Goal: Answer question/provide support: Answer question/provide support

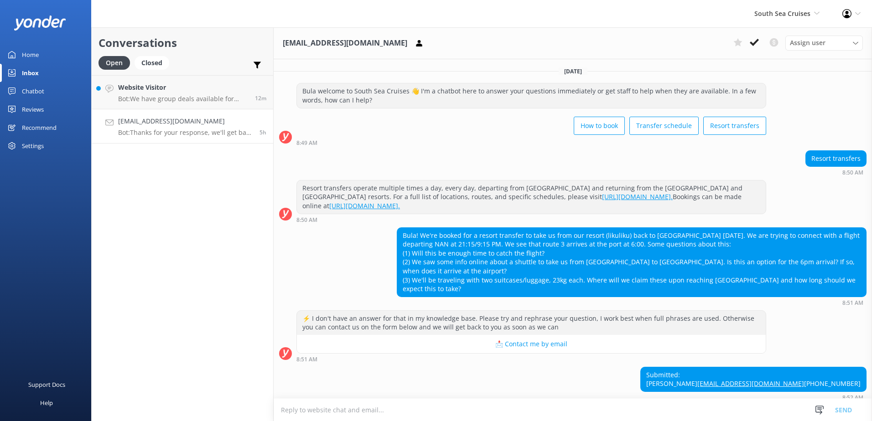
scroll to position [54, 0]
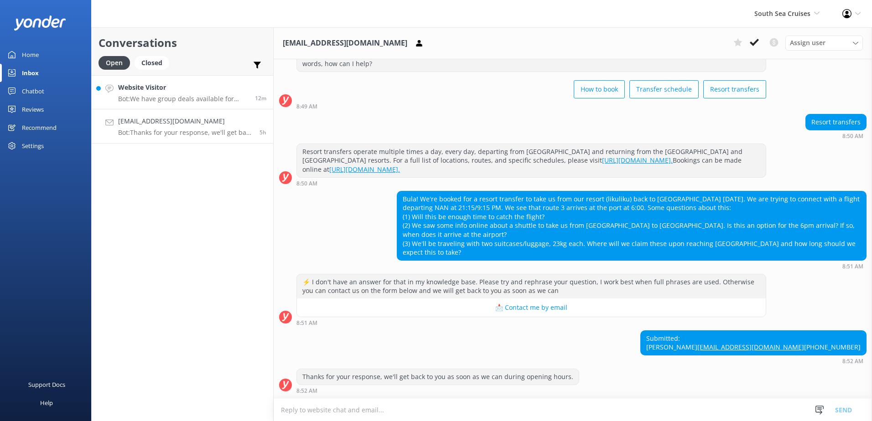
click at [247, 91] on h4 "Website Visitor" at bounding box center [183, 88] width 130 height 10
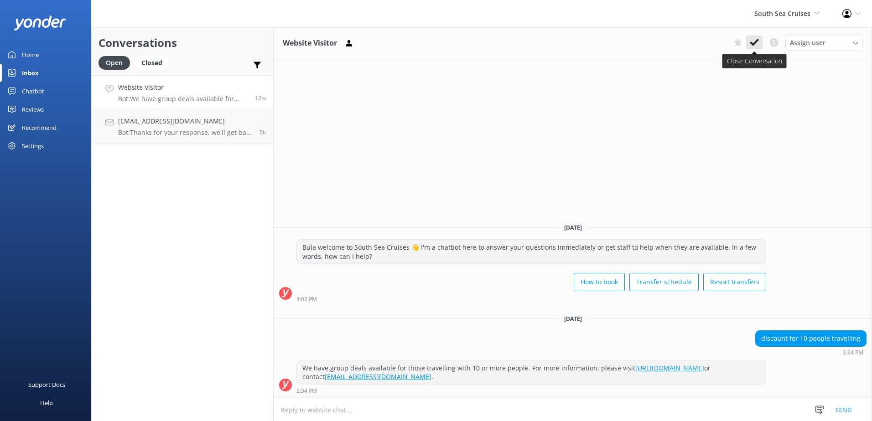
click at [752, 37] on button at bounding box center [754, 43] width 16 height 14
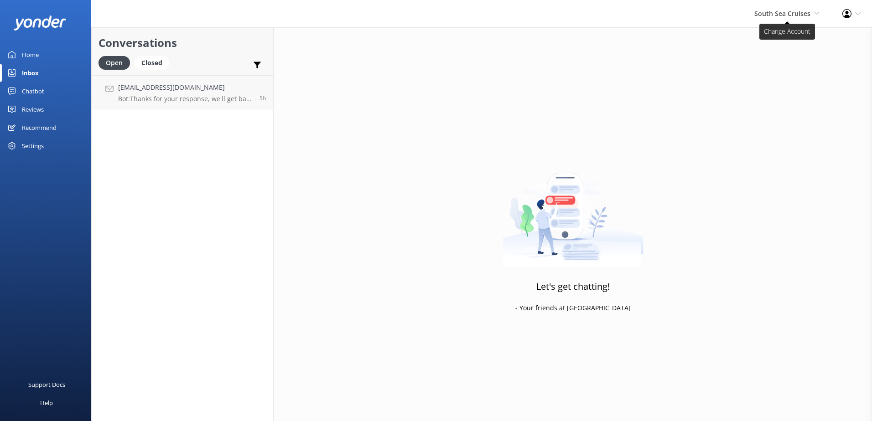
click at [791, 12] on span "South Sea Cruises" at bounding box center [782, 13] width 56 height 9
click at [774, 39] on link "South Sea Sailing" at bounding box center [785, 39] width 91 height 22
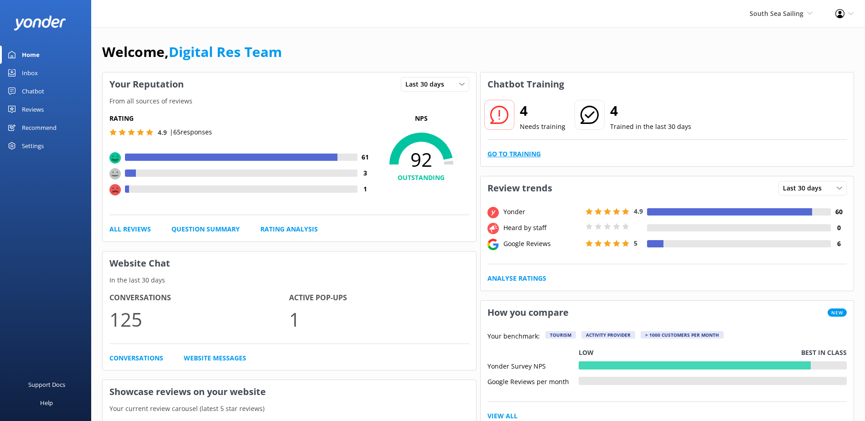
click at [530, 155] on link "Go to Training" at bounding box center [514, 154] width 53 height 10
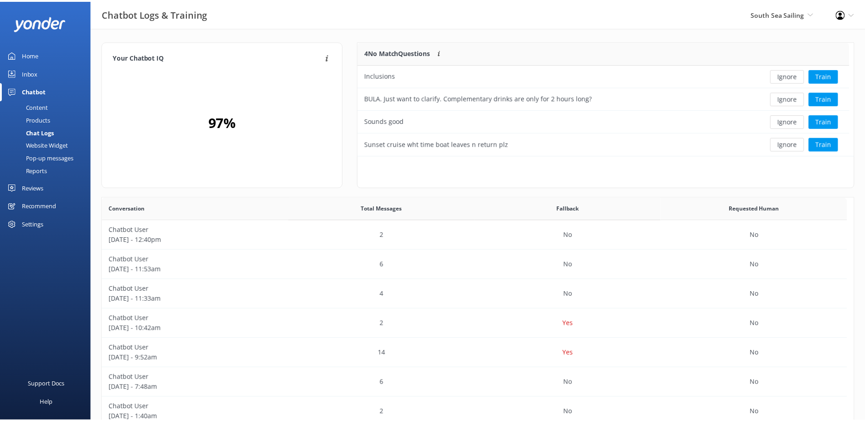
scroll to position [313, 744]
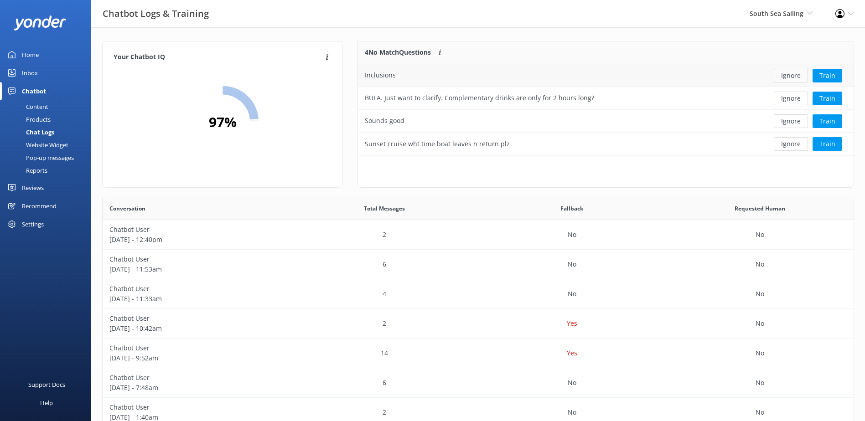
click at [791, 73] on button "Ignore" at bounding box center [791, 76] width 34 height 14
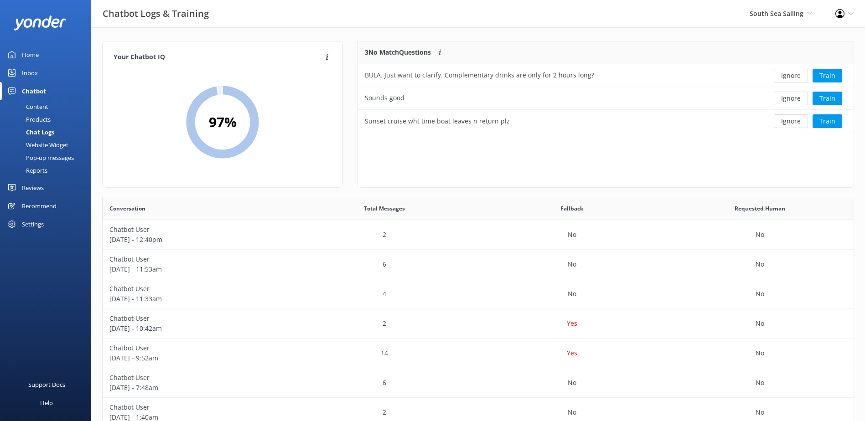
scroll to position [85, 488]
click at [795, 76] on button "Ignore" at bounding box center [791, 76] width 34 height 14
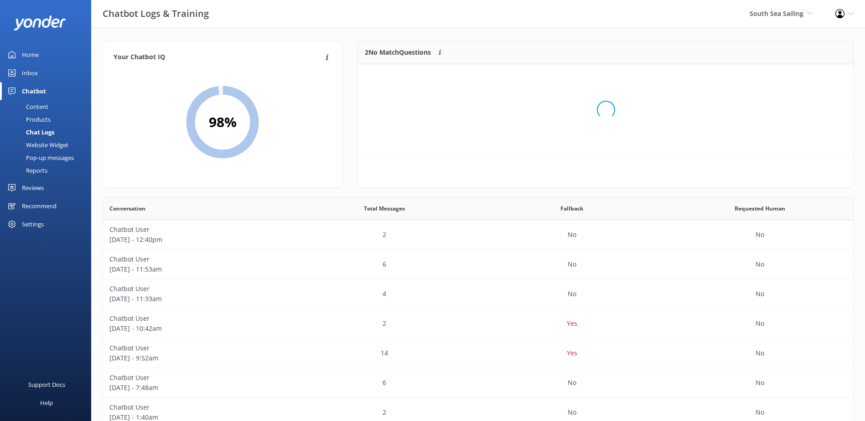
scroll to position [62, 488]
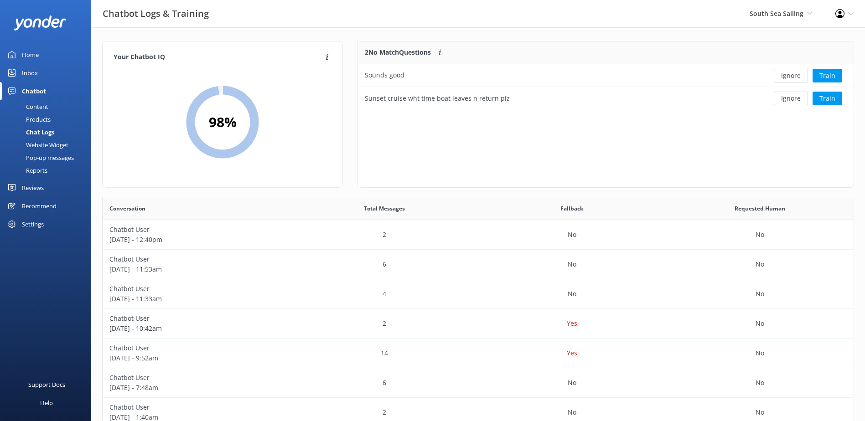
click at [795, 76] on button "Ignore" at bounding box center [791, 76] width 34 height 14
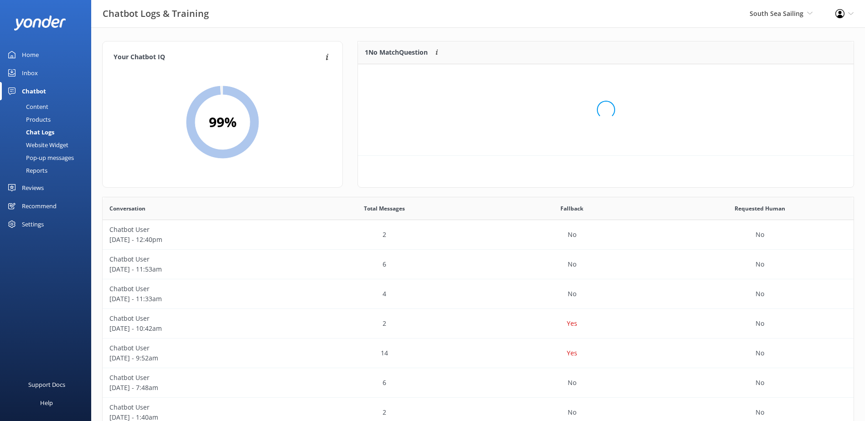
scroll to position [39, 488]
click at [795, 76] on button "Ignore" at bounding box center [791, 76] width 34 height 14
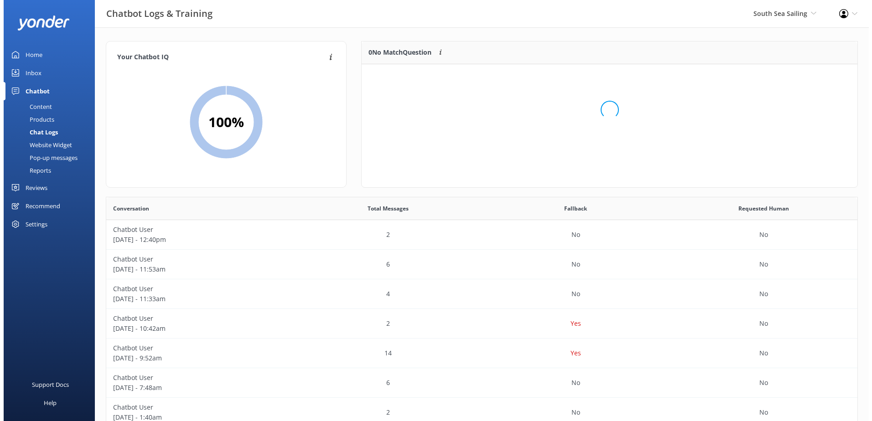
scroll to position [107, 488]
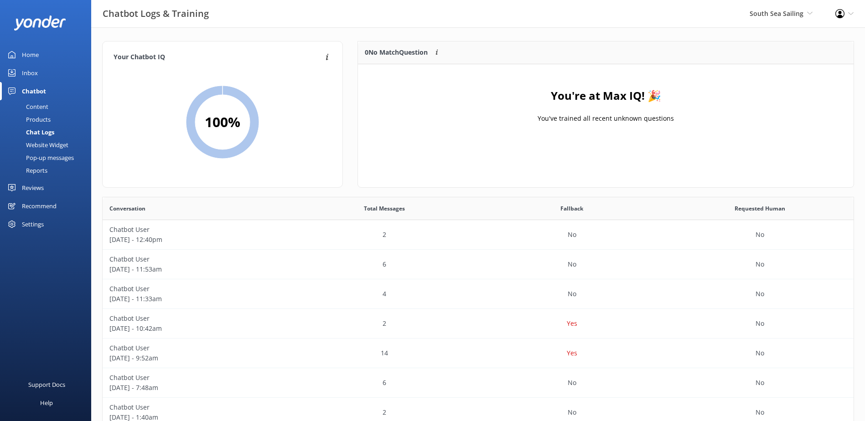
click at [34, 73] on div "Inbox" at bounding box center [30, 73] width 16 height 18
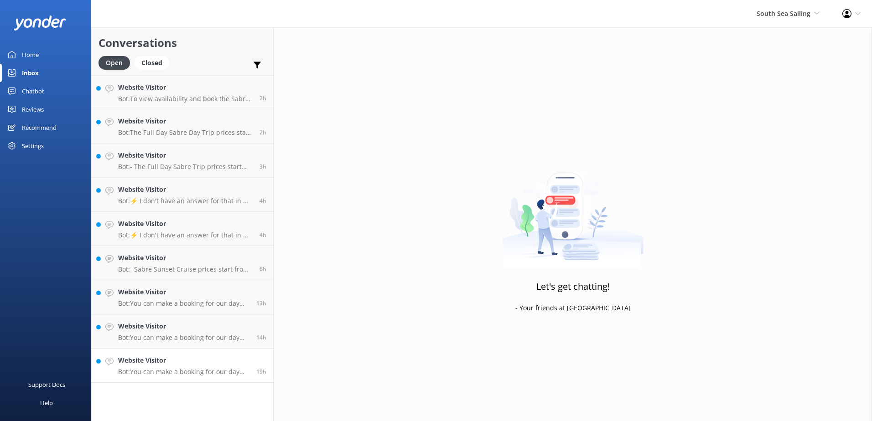
click at [238, 357] on h4 "Website Visitor" at bounding box center [183, 361] width 131 height 10
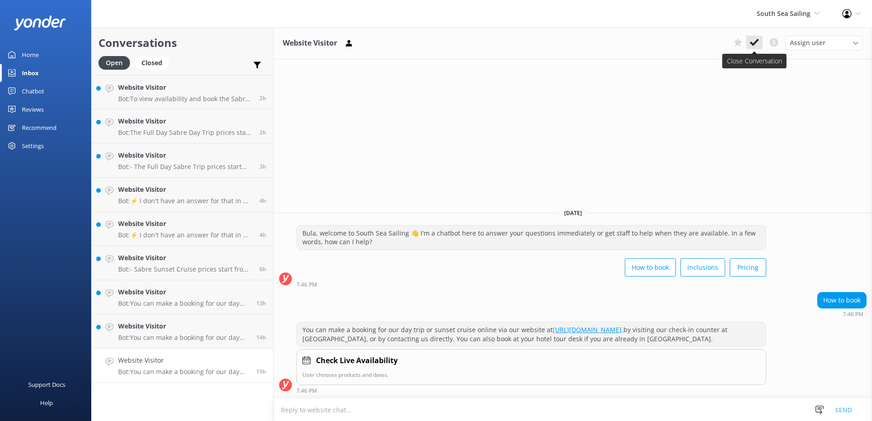
click at [759, 43] on icon at bounding box center [754, 42] width 9 height 9
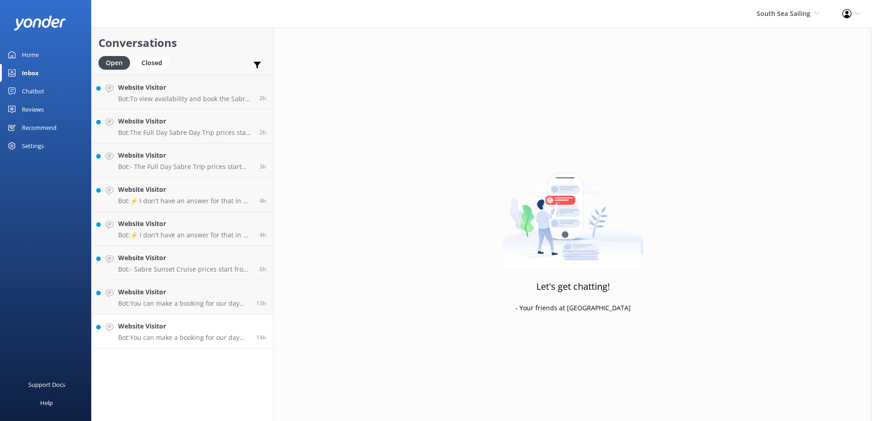
click at [238, 341] on p "Bot: You can make a booking for our day trip or sunset cruise online via our we…" at bounding box center [183, 338] width 131 height 8
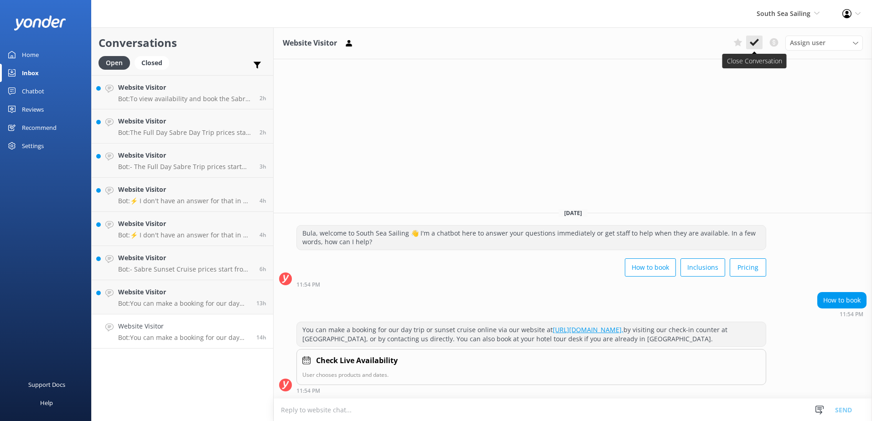
click at [757, 40] on use at bounding box center [754, 42] width 9 height 7
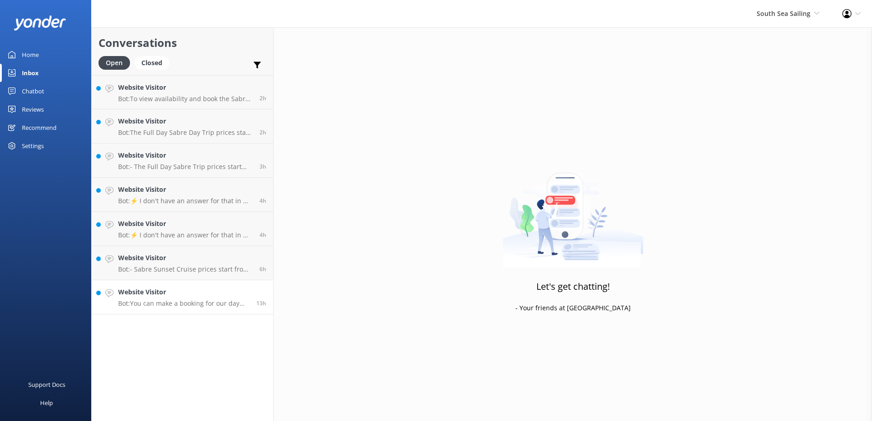
click at [222, 290] on h4 "Website Visitor" at bounding box center [183, 292] width 131 height 10
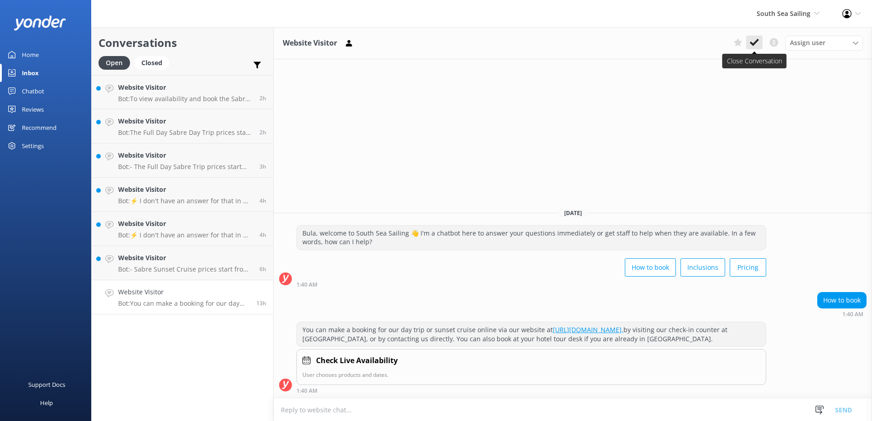
click at [758, 41] on use at bounding box center [754, 42] width 9 height 7
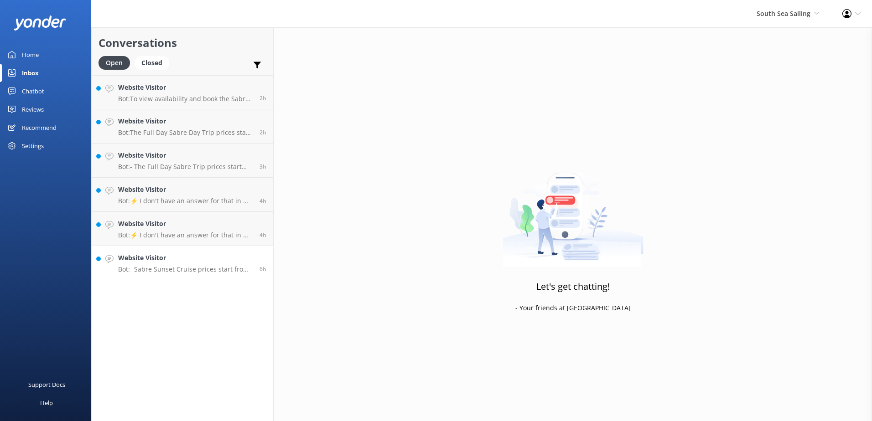
click at [264, 262] on div "6h" at bounding box center [260, 263] width 14 height 20
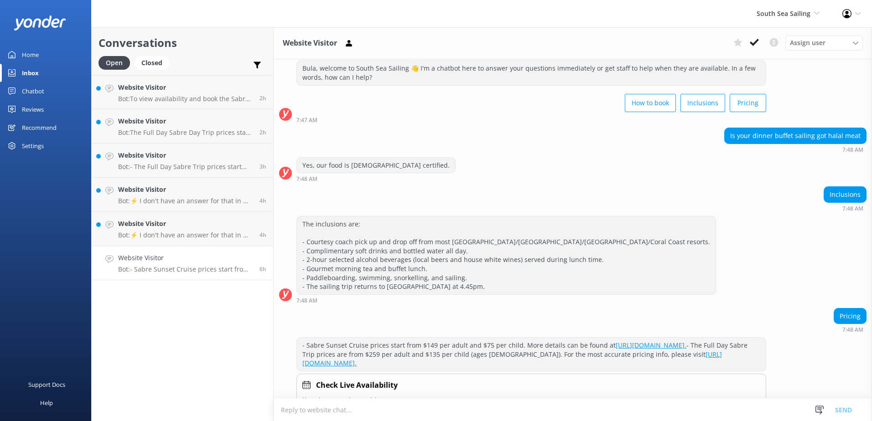
scroll to position [56, 0]
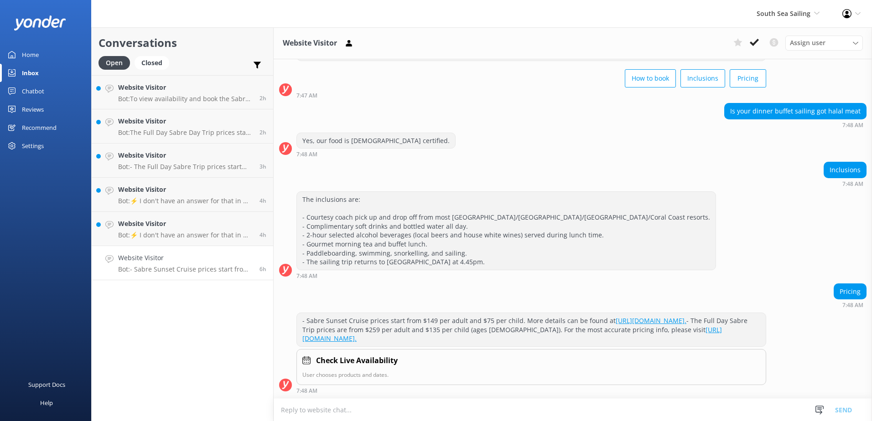
click at [319, 409] on textarea at bounding box center [573, 410] width 598 height 22
paste textarea "Our Sabre Sunset Cruise includes: - A 1-hour 45-minute sunset cruise around the…"
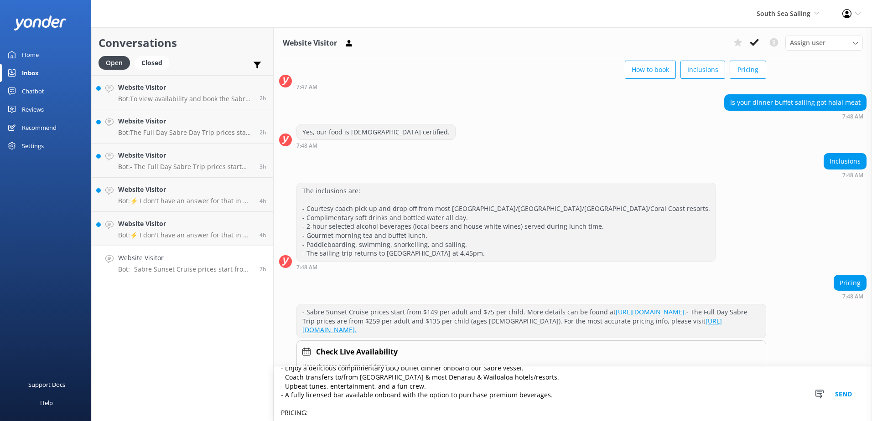
scroll to position [76, 0]
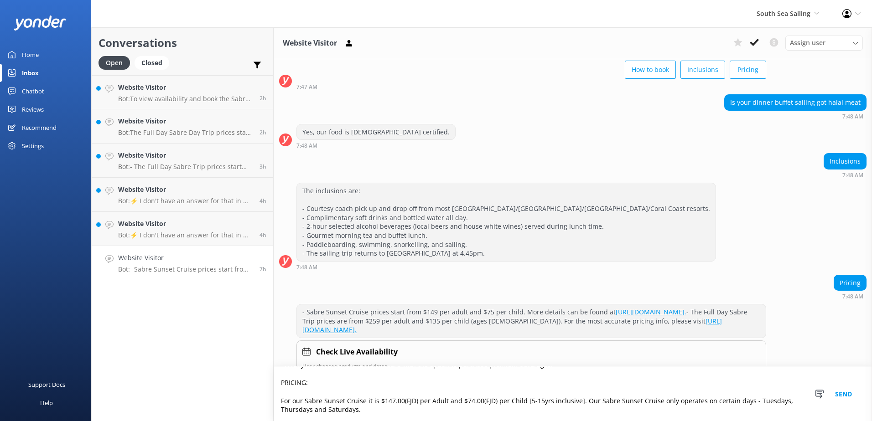
type textarea "Our Sabre Sunset Cruise includes: - A 1-hour 45-minute sunset cruise around the…"
click at [848, 391] on button "Send" at bounding box center [843, 394] width 34 height 54
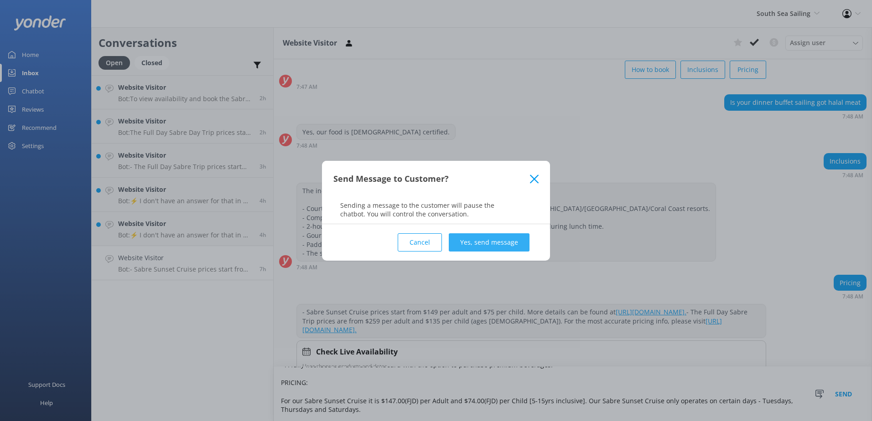
click at [499, 238] on button "Yes, send message" at bounding box center [489, 243] width 81 height 18
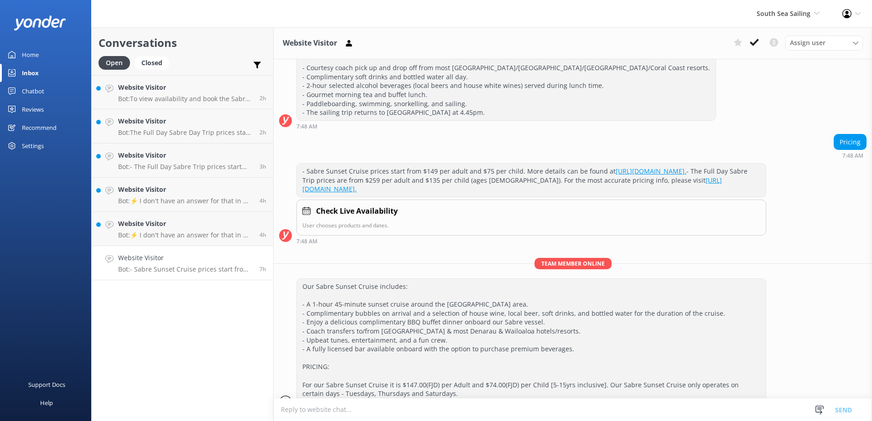
scroll to position [223, 0]
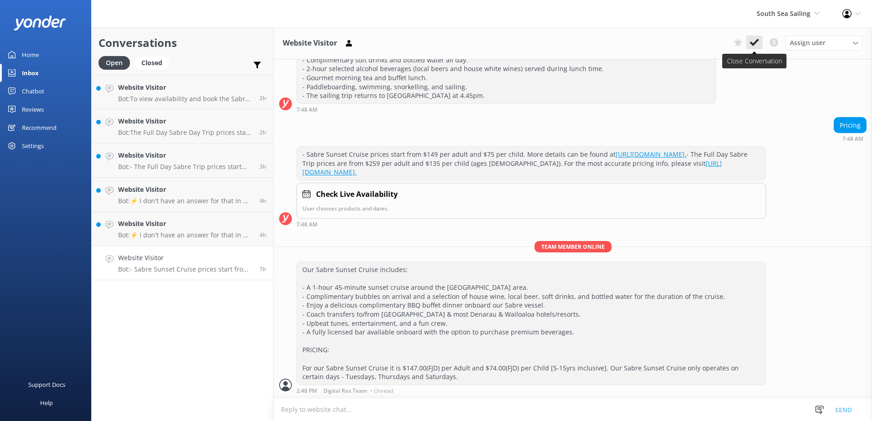
click at [756, 44] on icon at bounding box center [754, 42] width 9 height 9
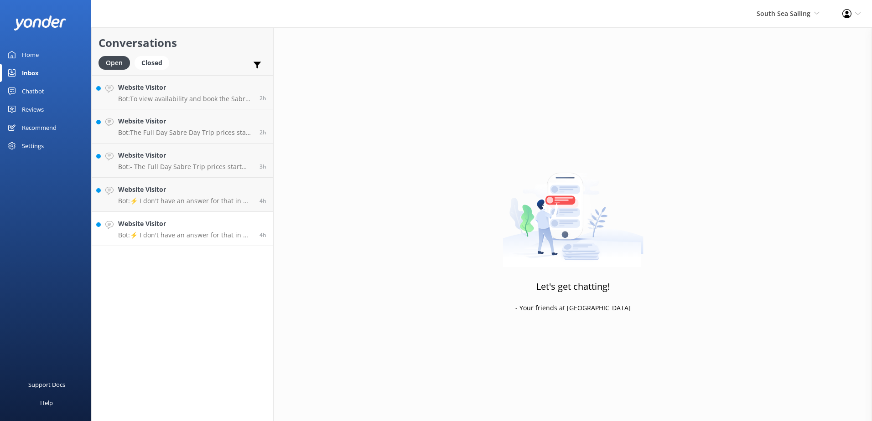
click at [252, 223] on h4 "Website Visitor" at bounding box center [185, 224] width 135 height 10
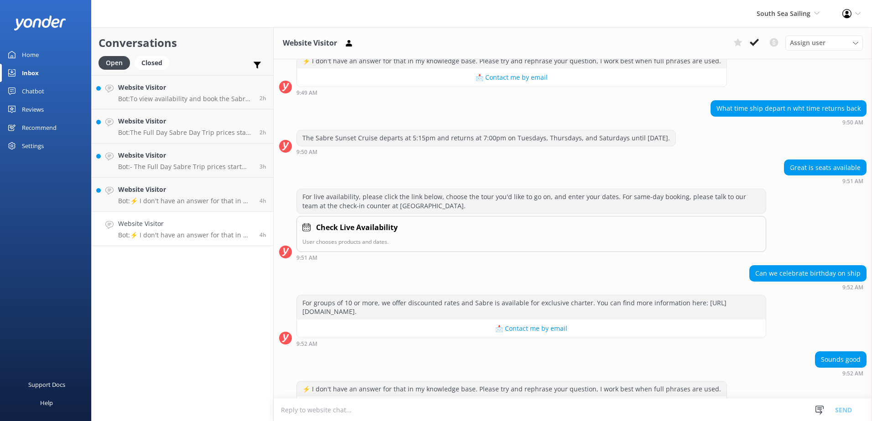
scroll to position [387, 0]
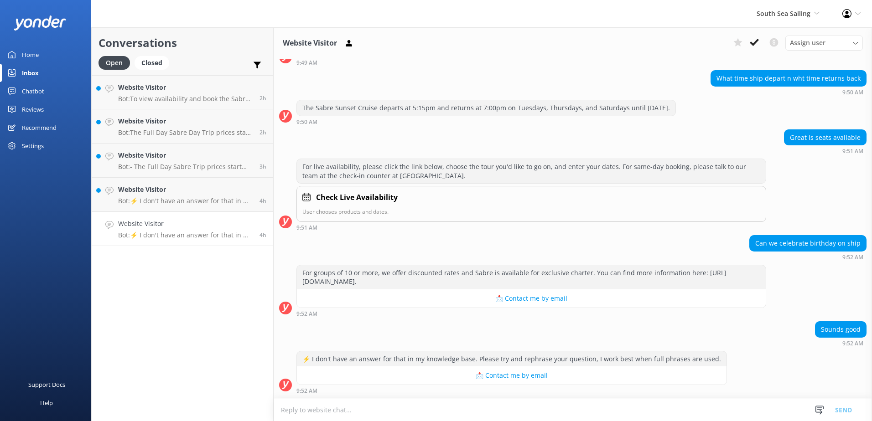
click at [322, 415] on textarea at bounding box center [573, 410] width 598 height 22
paste textarea "Our South Sea Sailing - Sabre daytrip includes: - Courtesy coach pick up and dr…"
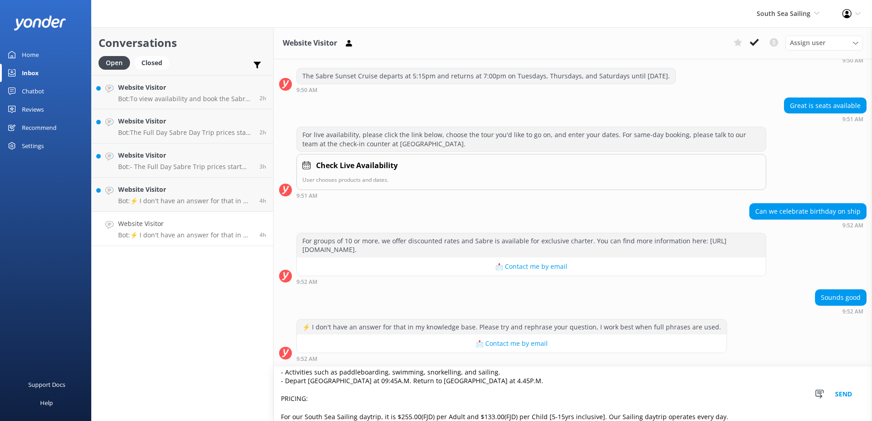
scroll to position [419, 0]
click at [728, 414] on textarea "Our South Sea Sailing - Sabre daytrip includes: - Courtesy coach pick up and dr…" at bounding box center [573, 394] width 598 height 54
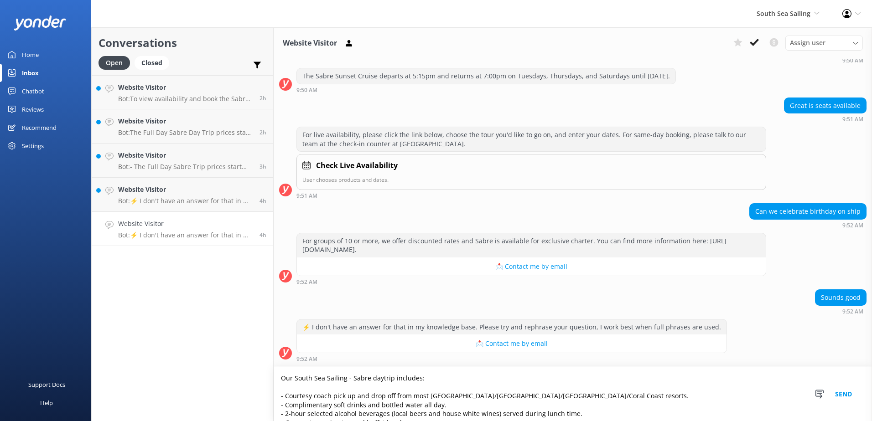
scroll to position [67, 0]
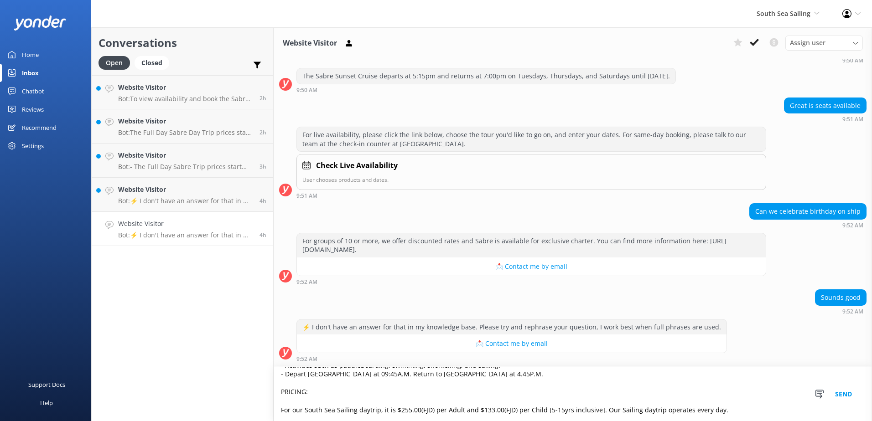
drag, startPoint x: 281, startPoint y: 379, endPoint x: 741, endPoint y: 445, distance: 464.4
click at [741, 421] on html "South Sea Sailing South Sea Sailing South Sea Cruises Malamala Beach Club Aweso…" at bounding box center [436, 210] width 872 height 421
paste textarea "For our South Sea Sailing - Sabre daytrip Menu please visit our website via the…"
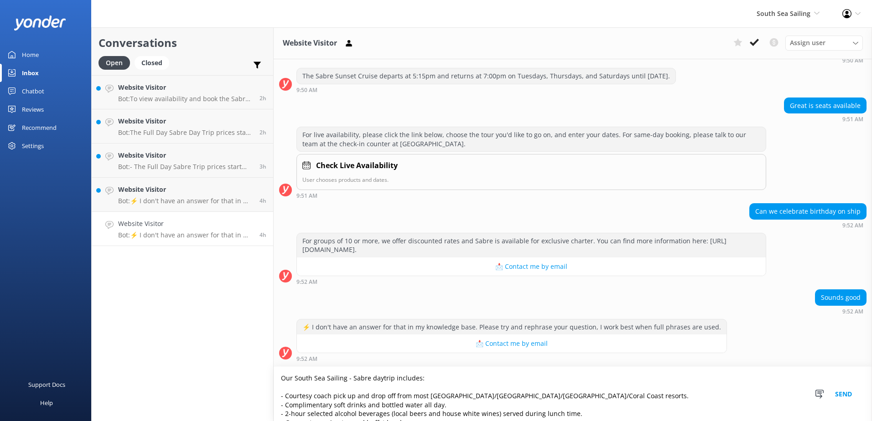
scroll to position [111, 0]
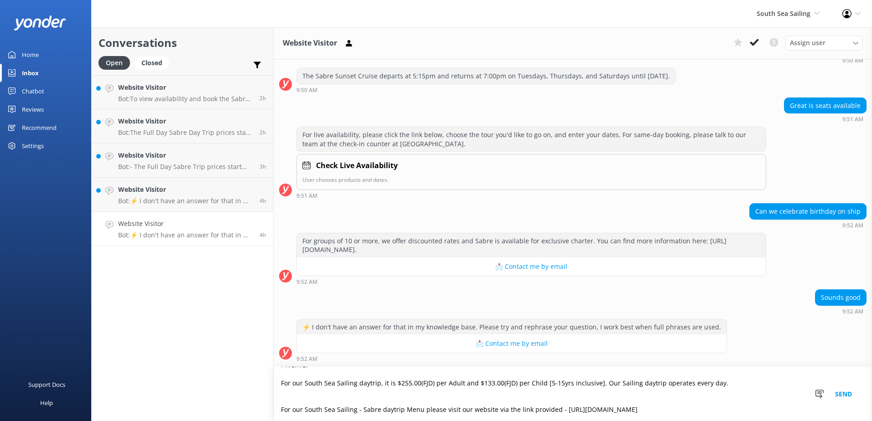
type textarea "Our South Sea Sailing - Sabre daytrip includes: - Courtesy coach pick up and dr…"
click at [840, 394] on button "Send" at bounding box center [843, 394] width 34 height 54
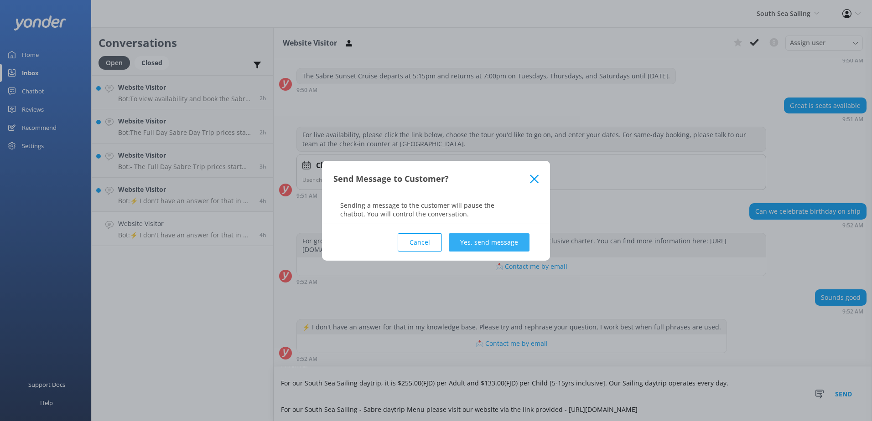
click at [500, 241] on button "Yes, send message" at bounding box center [489, 243] width 81 height 18
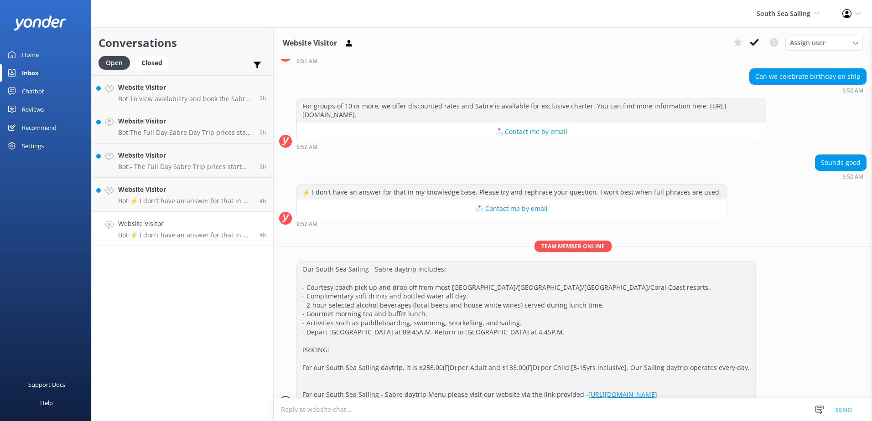
scroll to position [581, 0]
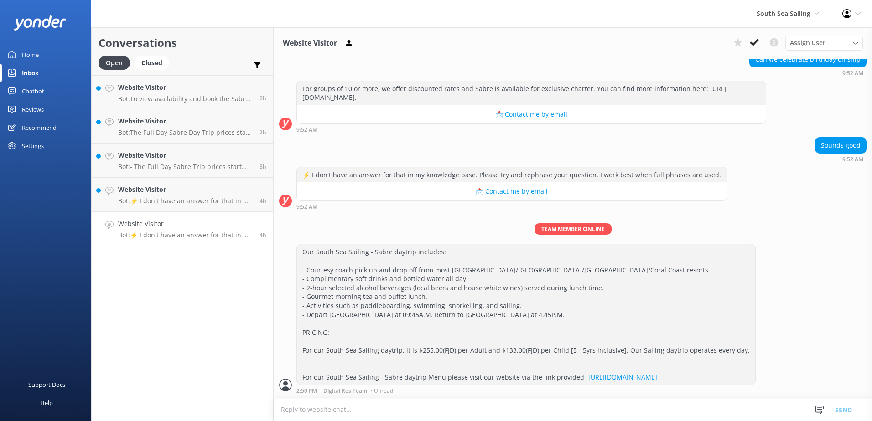
drag, startPoint x: 317, startPoint y: 408, endPoint x: 316, endPoint y: 416, distance: 7.4
click at [316, 413] on textarea at bounding box center [573, 410] width 598 height 22
paste textarea "Our Sabre Sunset Cruise includes: - A 1-hour 45-minute sunset cruise around the…"
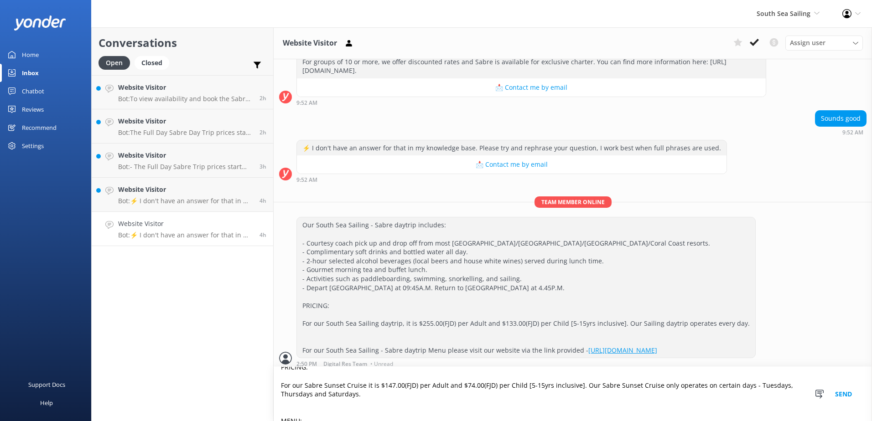
scroll to position [129, 0]
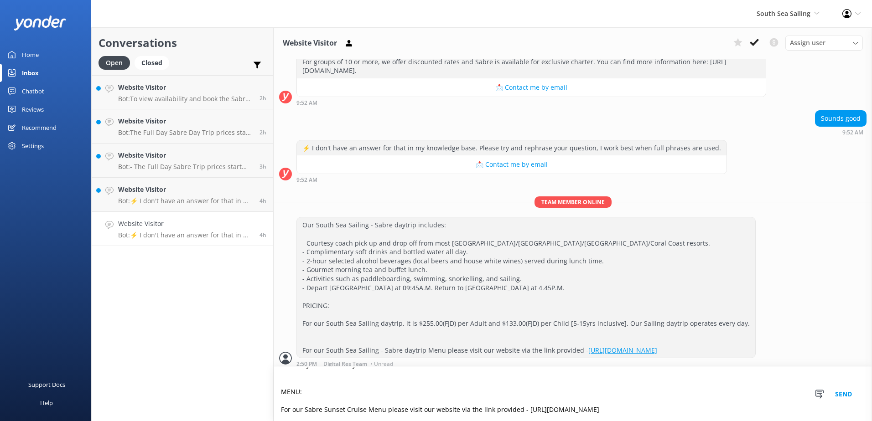
type textarea "Our Sabre Sunset Cruise includes: - A 1-hour 45-minute sunset cruise around the…"
click at [840, 392] on button "Send" at bounding box center [843, 394] width 34 height 54
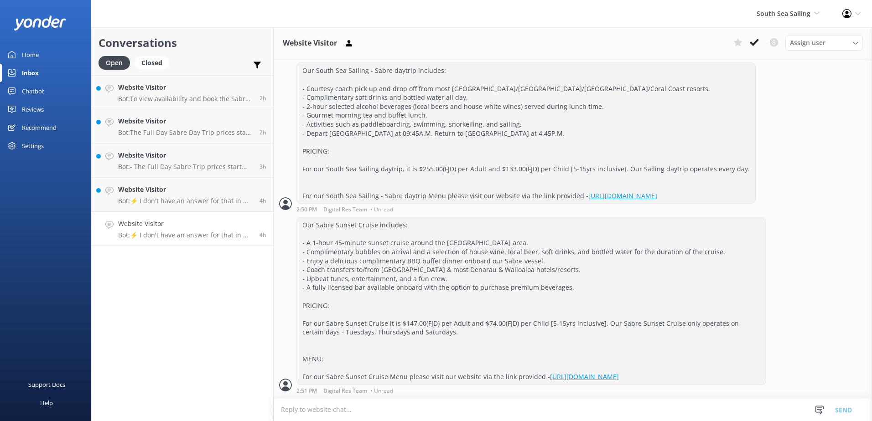
scroll to position [762, 0]
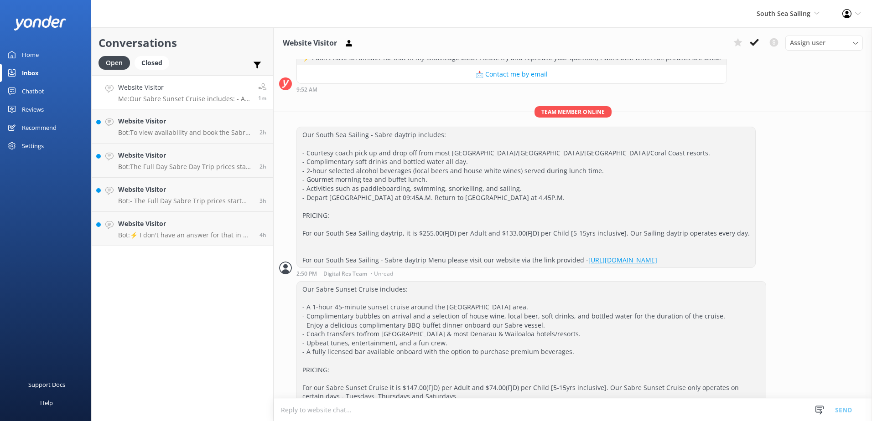
scroll to position [534, 0]
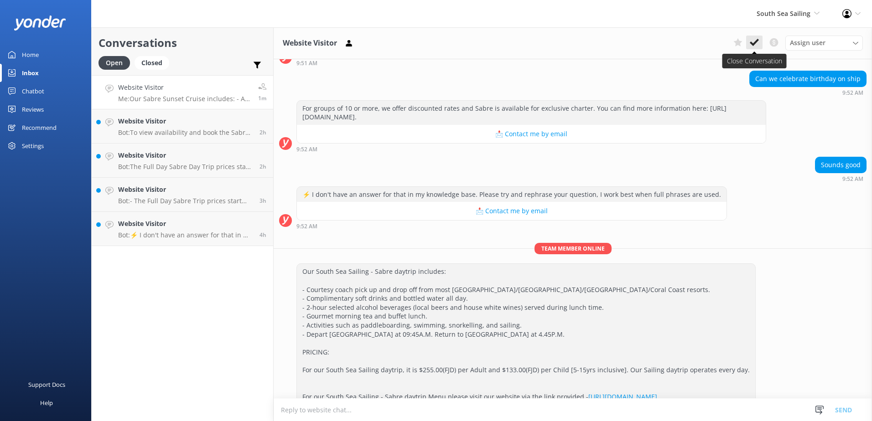
click at [755, 47] on icon at bounding box center [754, 42] width 9 height 9
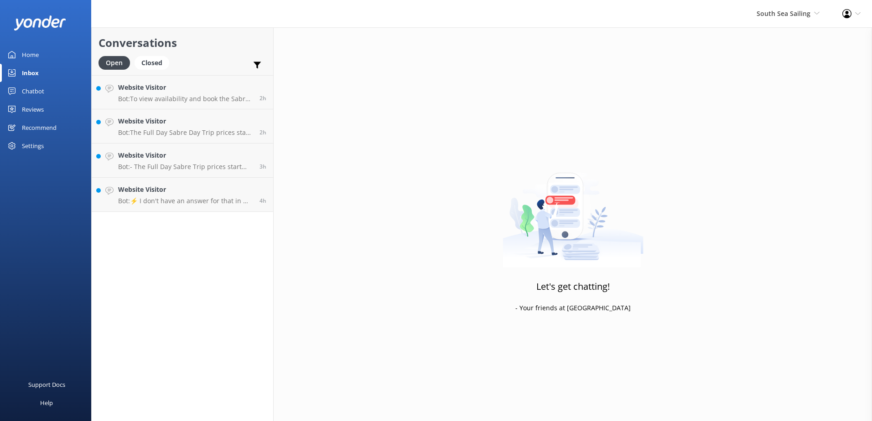
click at [240, 226] on div "Conversations Open Closed Important Converted Assigned to me Unassigned Website…" at bounding box center [182, 224] width 182 height 394
click at [244, 198] on p "Bot: ⚡ I don't have an answer for that in my knowledge base. Please try and rep…" at bounding box center [185, 201] width 135 height 8
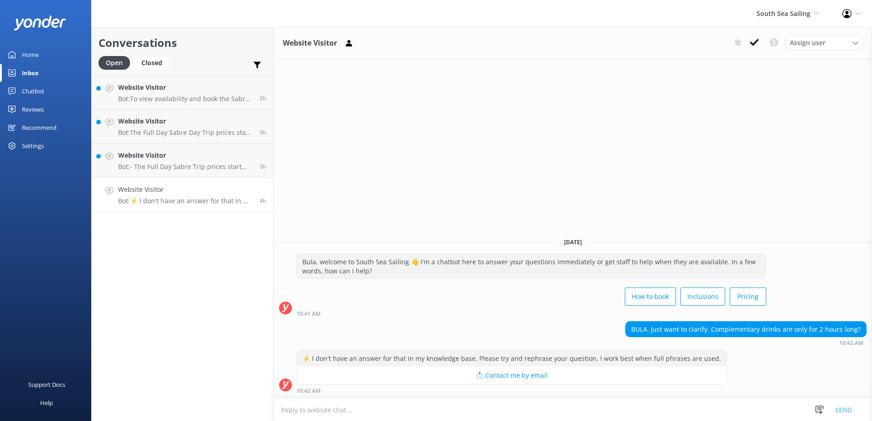
click at [409, 413] on textarea at bounding box center [573, 410] width 598 height 22
paste textarea "Our South Sea Sailing - Sabre daytrip includes: - Courtesy coach pick up and dr…"
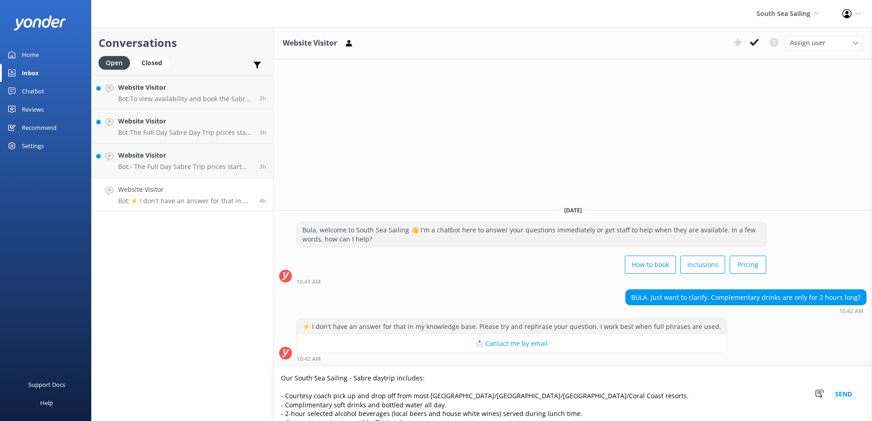
type textarea "Our South Sea Sailing - Sabre daytrip includes: - Courtesy coach pick up and dr…"
click at [845, 398] on button "Send" at bounding box center [843, 394] width 34 height 54
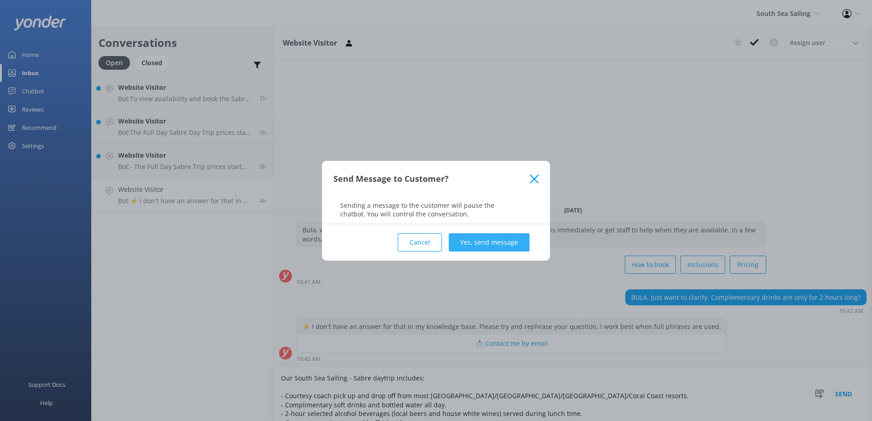
click at [468, 244] on button "Yes, send message" at bounding box center [489, 243] width 81 height 18
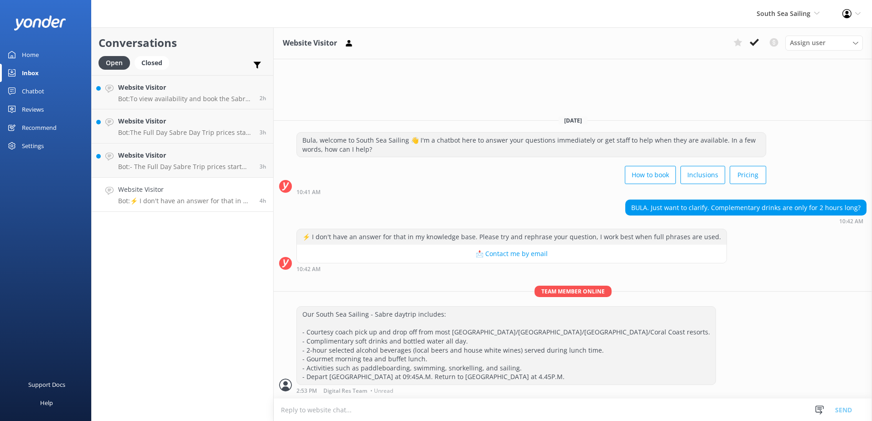
click at [340, 415] on textarea at bounding box center [573, 410] width 598 height 22
paste textarea "Our Sabre Sunset Cruise includes: - A 1-hour 45-minute sunset cruise around the…"
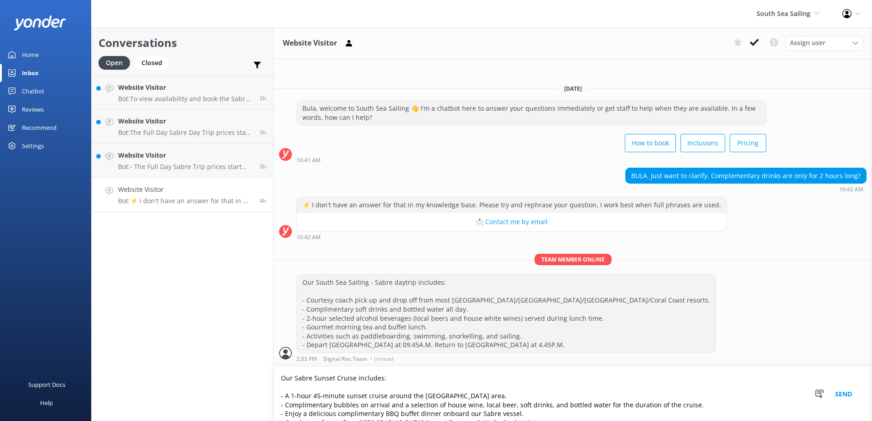
type textarea "Our Sabre Sunset Cruise includes: - A 1-hour 45-minute sunset cruise around the…"
click at [845, 395] on button "Send" at bounding box center [843, 394] width 34 height 54
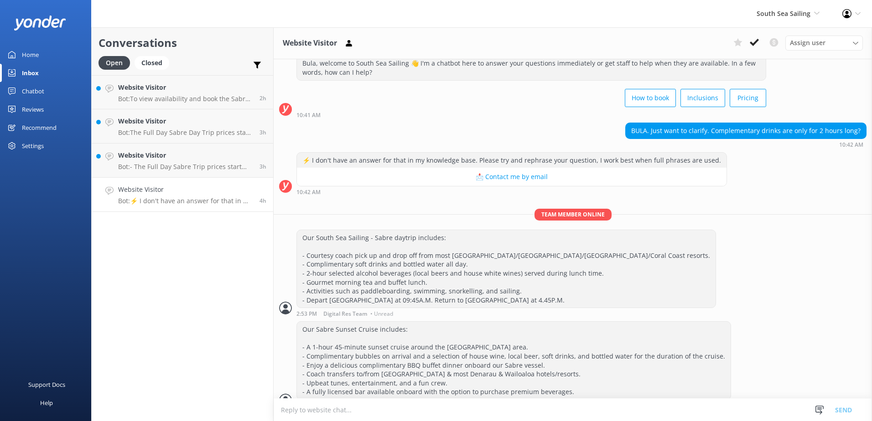
scroll to position [43, 0]
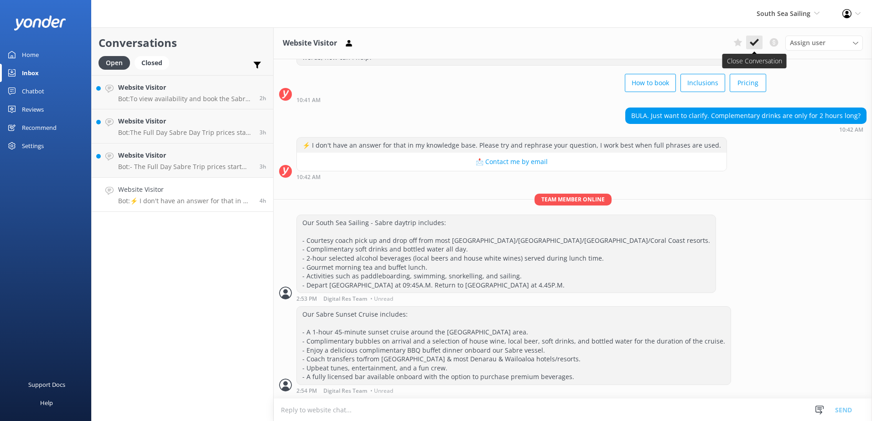
click at [754, 47] on icon at bounding box center [754, 42] width 9 height 9
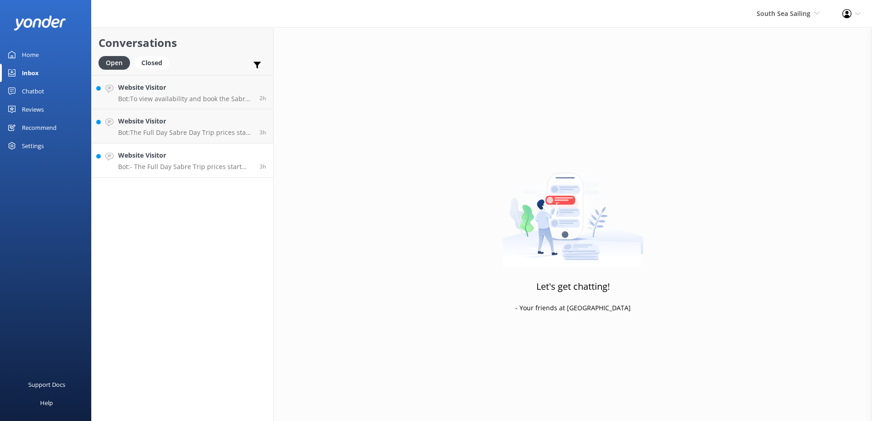
click at [241, 155] on h4 "Website Visitor" at bounding box center [185, 156] width 135 height 10
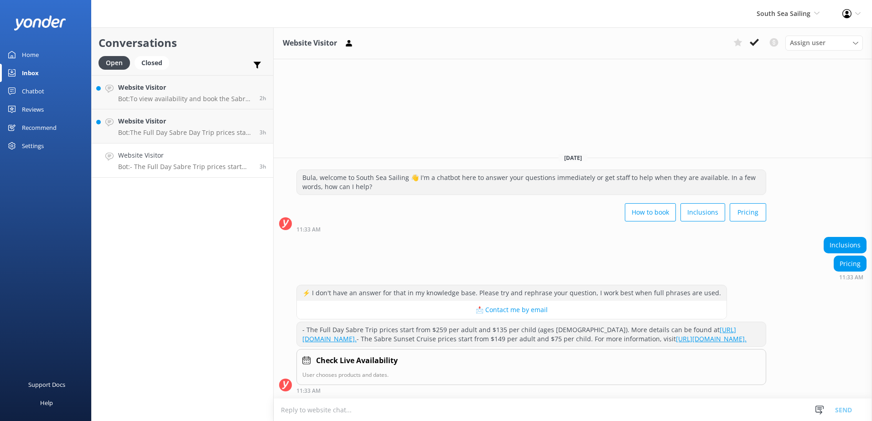
click at [310, 412] on textarea at bounding box center [573, 410] width 598 height 22
paste textarea "Our South Sea Sailing - Sabre daytrip includes: - Courtesy coach pick up and dr…"
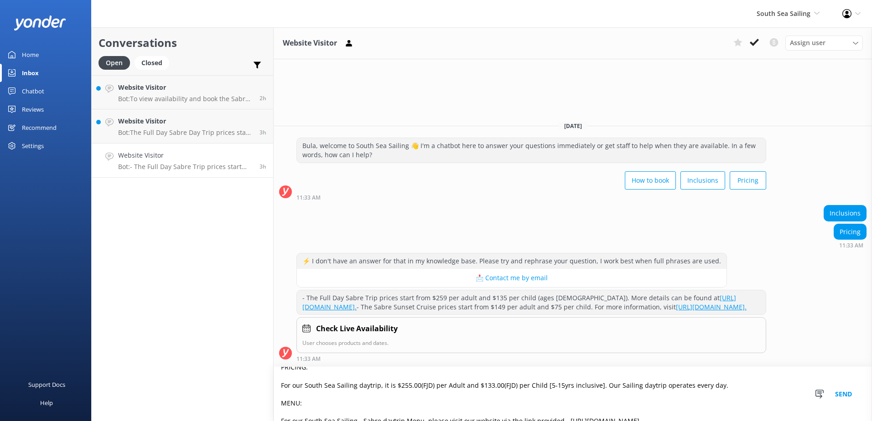
scroll to position [120, 0]
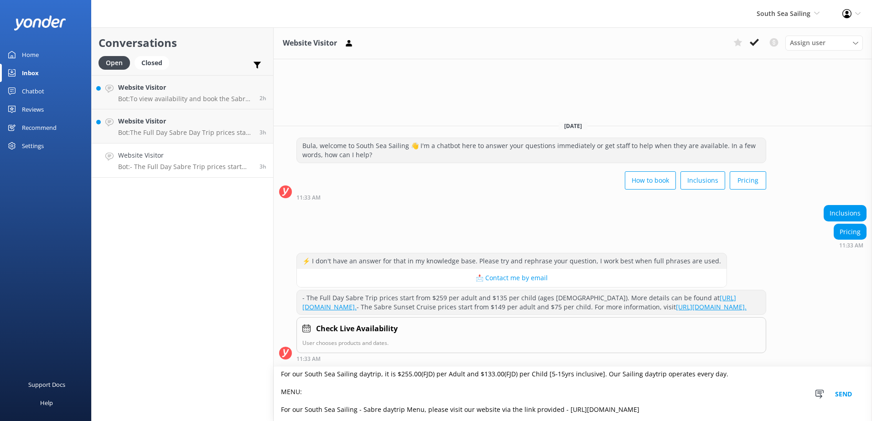
type textarea "Our South Sea Sailing - Sabre daytrip includes: - Courtesy coach pick up and dr…"
click at [847, 393] on button "Send" at bounding box center [843, 394] width 34 height 54
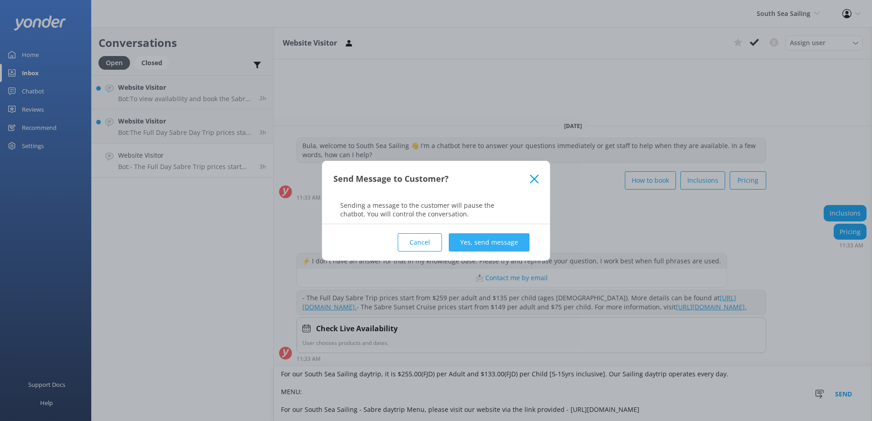
click at [511, 238] on button "Yes, send message" at bounding box center [489, 243] width 81 height 18
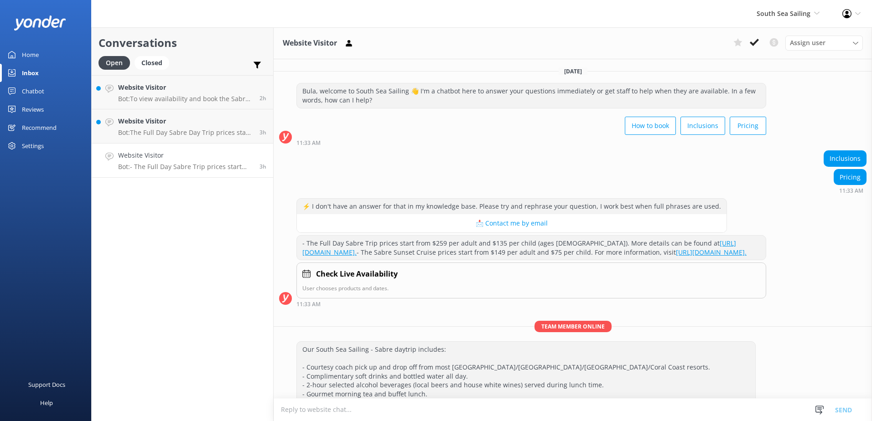
scroll to position [133, 0]
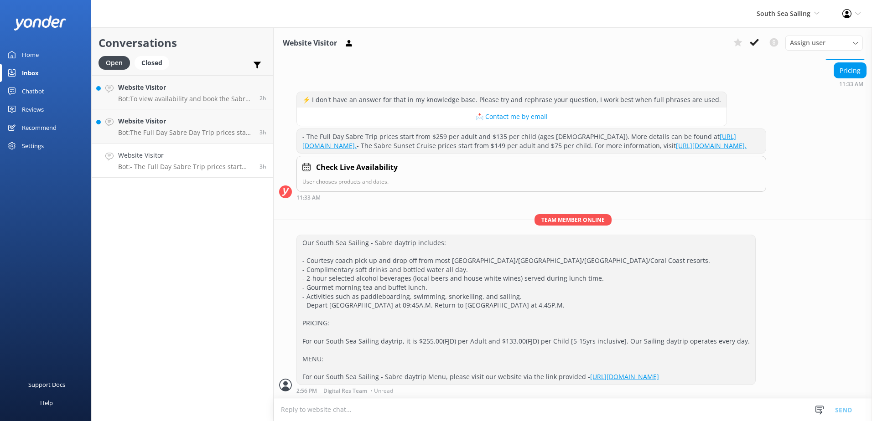
click at [317, 418] on textarea at bounding box center [573, 410] width 598 height 22
paste textarea "Our Sabre Sunset Cruise includes: - A 1-hour 45-minute sunset cruise around the…"
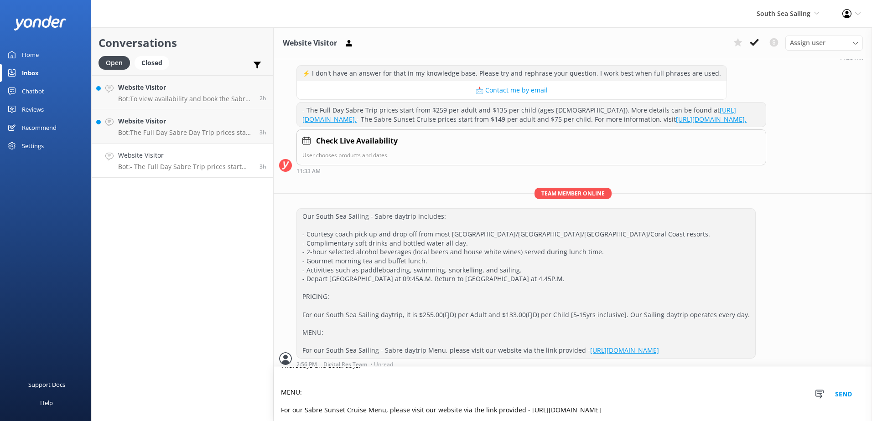
scroll to position [0, 0]
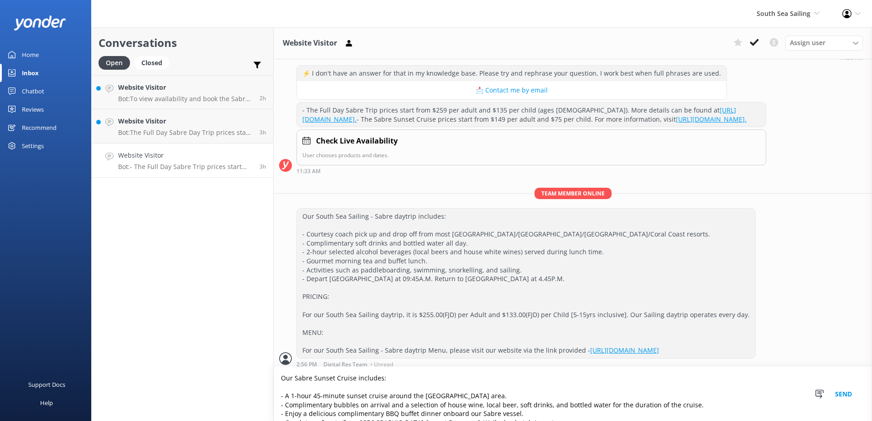
type textarea "Our Sabre Sunset Cruise includes: - A 1-hour 45-minute sunset cruise around the…"
click at [852, 392] on button "Send" at bounding box center [843, 394] width 34 height 54
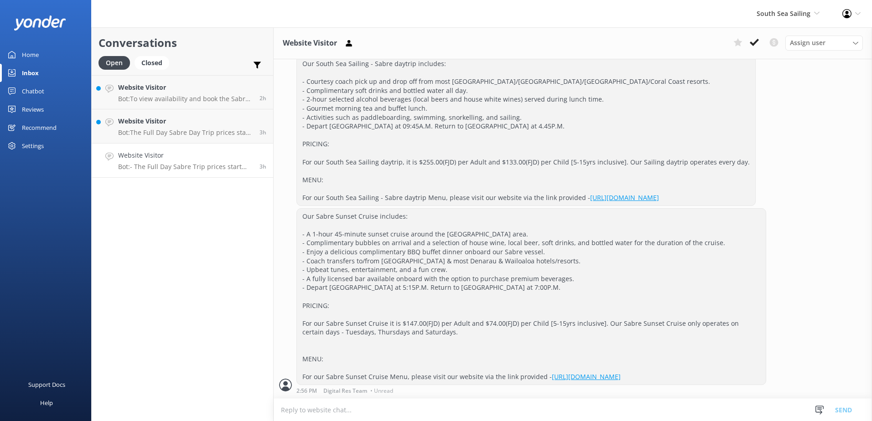
scroll to position [313, 0]
click at [753, 39] on icon at bounding box center [754, 42] width 9 height 9
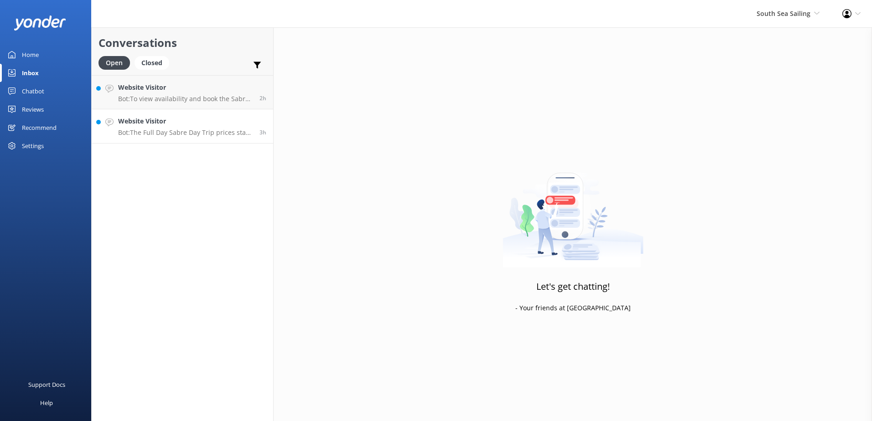
click at [226, 120] on h4 "Website Visitor" at bounding box center [185, 121] width 135 height 10
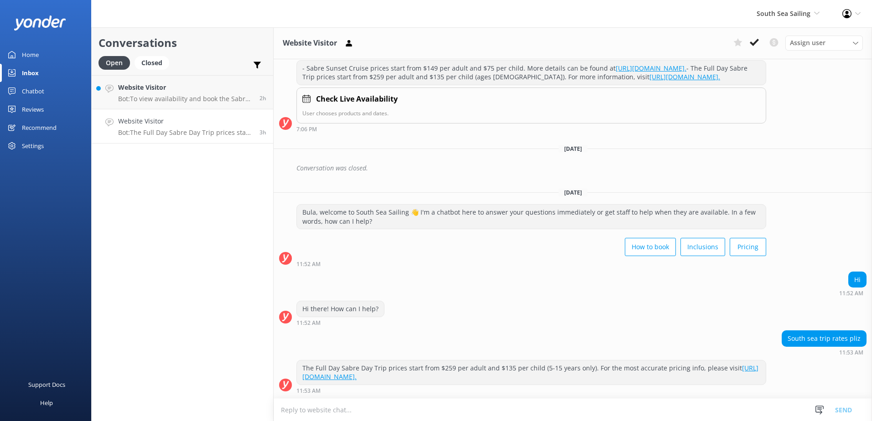
scroll to position [138, 0]
click at [359, 412] on textarea at bounding box center [573, 410] width 598 height 22
paste textarea "Kindly be informed that different daytrips we offer have different prices & the…"
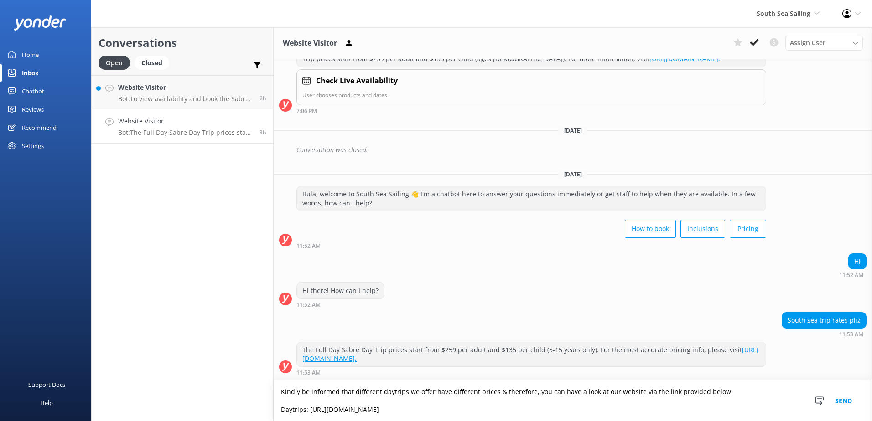
scroll to position [156, 0]
type textarea "Kindly be informed that different daytrips we offer have different prices & the…"
click at [837, 401] on button "Send" at bounding box center [843, 401] width 34 height 41
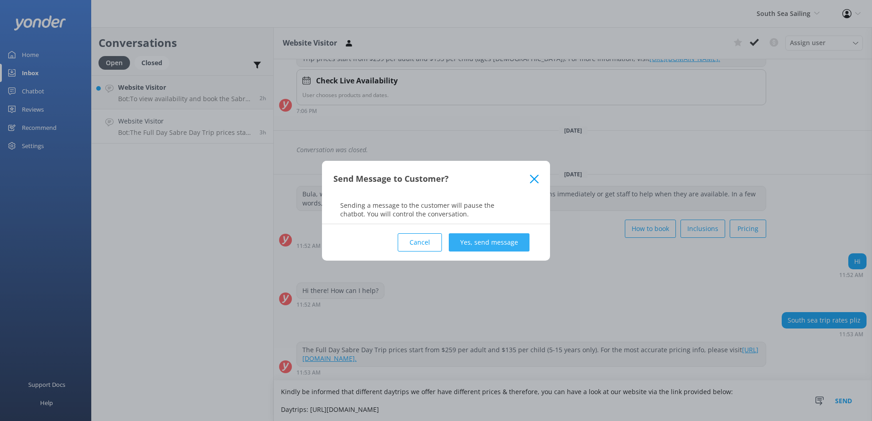
click at [492, 238] on button "Yes, send message" at bounding box center [489, 243] width 81 height 18
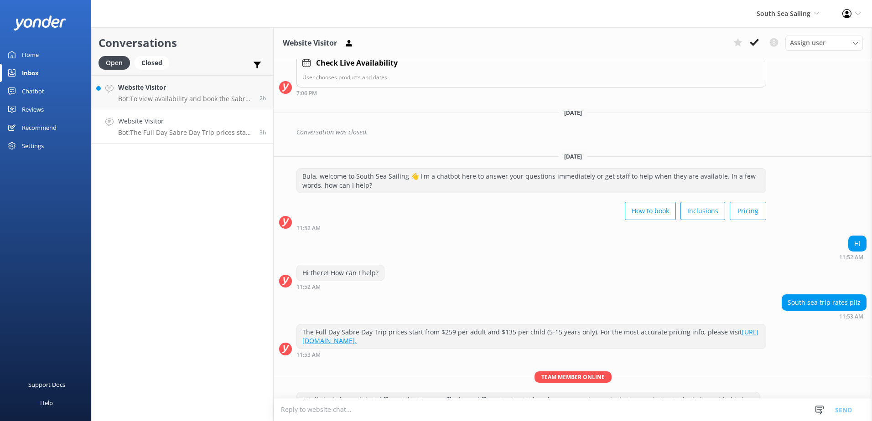
scroll to position [215, 0]
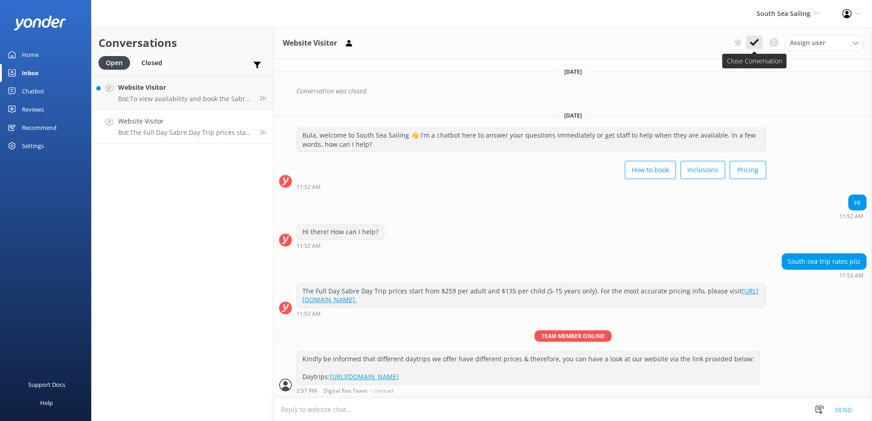
click at [751, 43] on use at bounding box center [754, 42] width 9 height 7
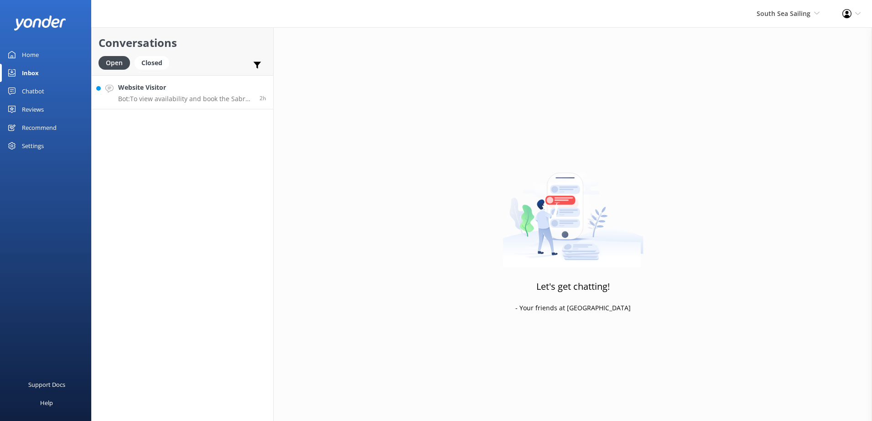
click at [250, 93] on div "Website Visitor Bot: To view availability and book the Sabre Sunsets cruise, pl…" at bounding box center [185, 93] width 135 height 20
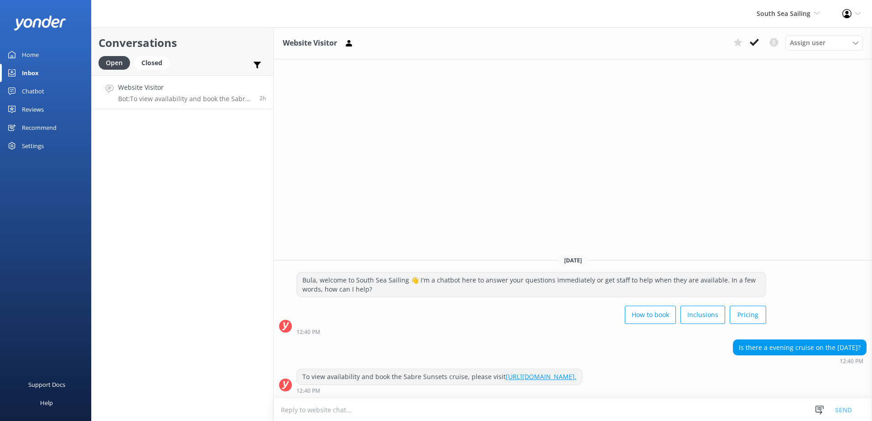
click at [352, 410] on textarea at bounding box center [573, 410] width 598 height 22
type textarea "u"
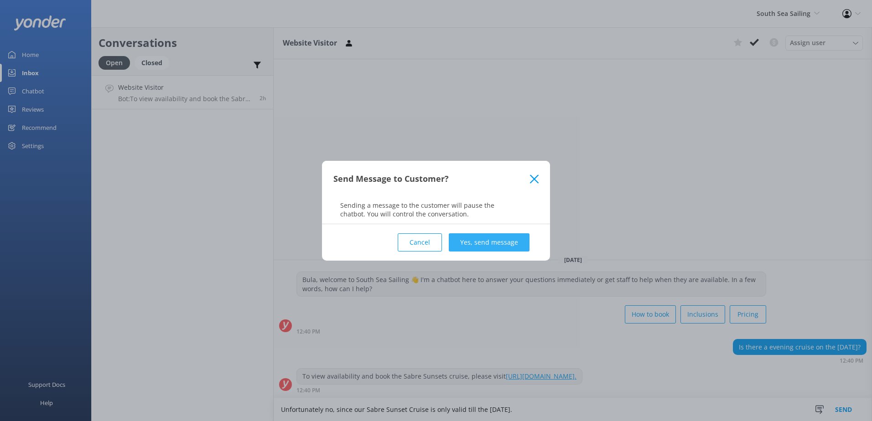
type textarea "Unfortunately no, since our Sabre Sunset Cruise is only valid till the 31st of …"
click at [495, 237] on button "Yes, send message" at bounding box center [489, 243] width 81 height 18
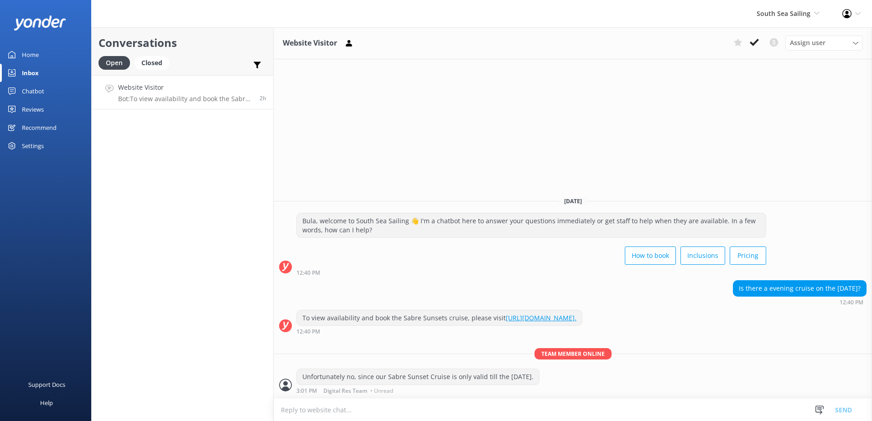
click at [751, 42] on use at bounding box center [754, 42] width 9 height 7
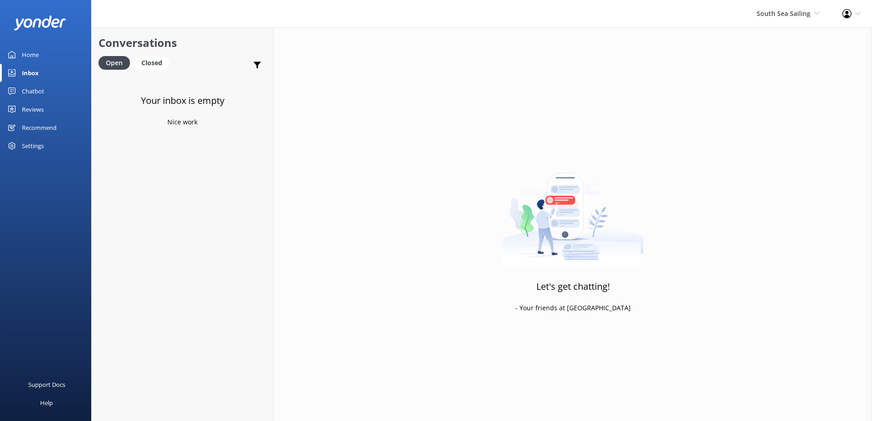
click at [28, 90] on div "Chatbot" at bounding box center [33, 91] width 22 height 18
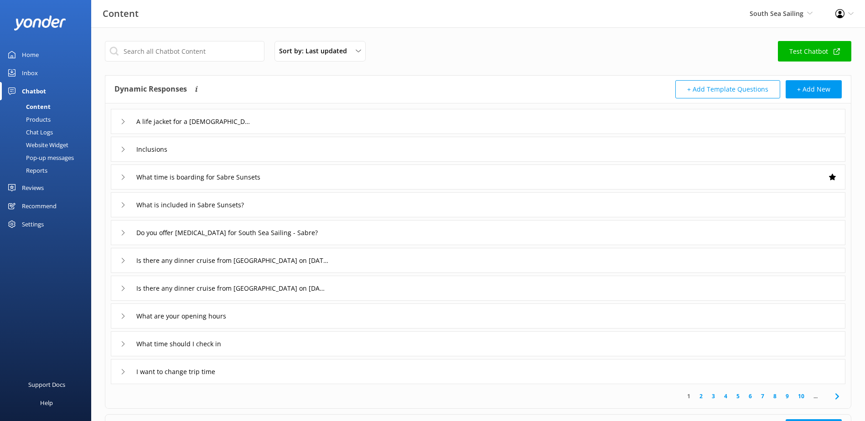
click at [37, 131] on div "Chat Logs" at bounding box center [28, 132] width 47 height 13
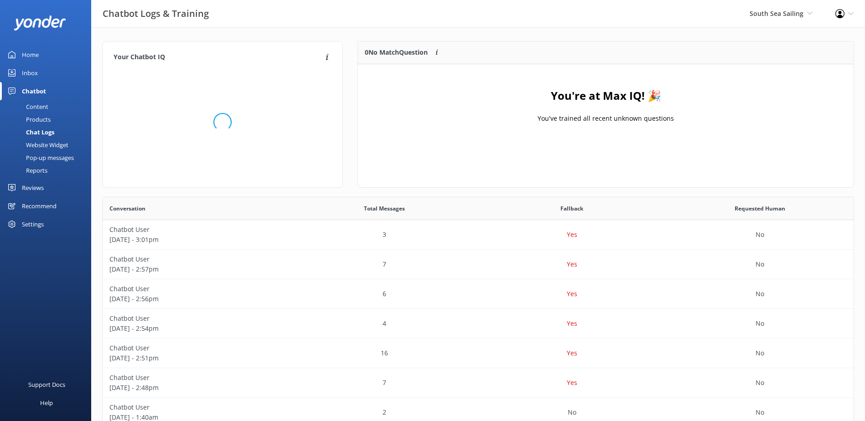
scroll to position [107, 488]
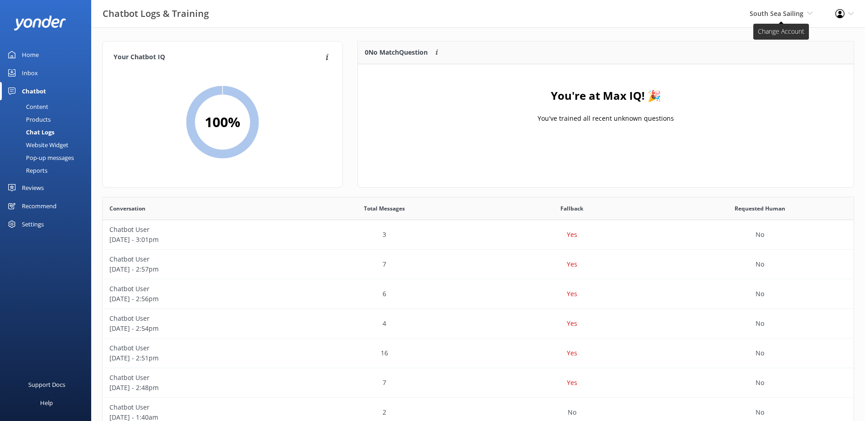
click at [788, 16] on span "South Sea Sailing" at bounding box center [777, 13] width 54 height 9
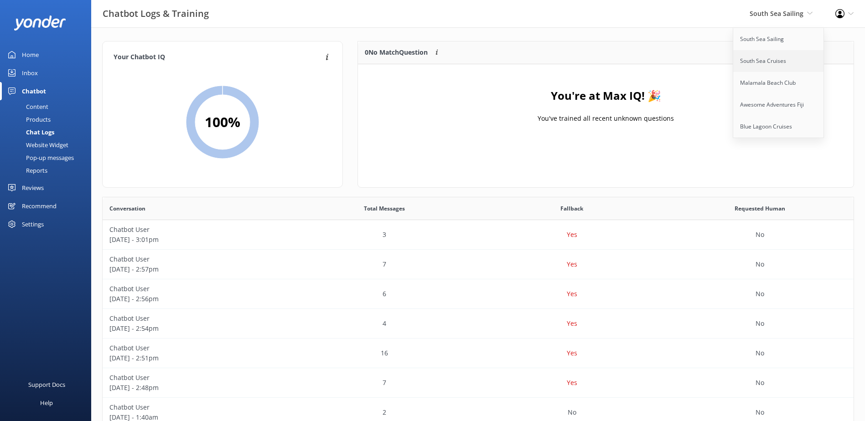
click at [784, 53] on link "South Sea Cruises" at bounding box center [778, 61] width 91 height 22
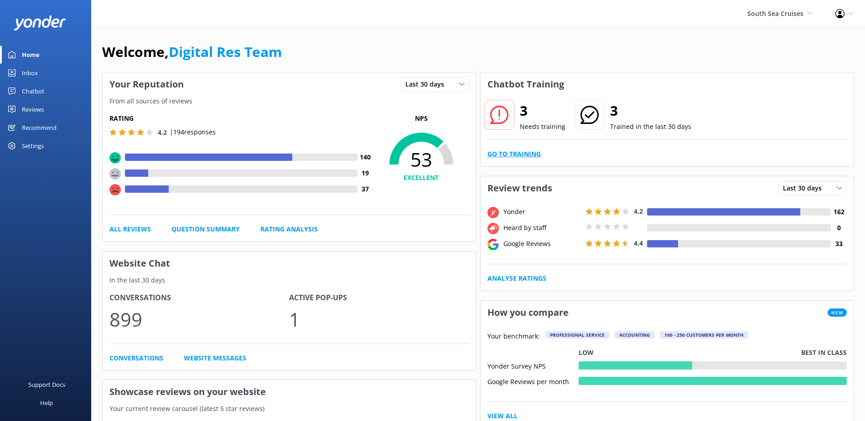
click at [528, 150] on link "Go to Training" at bounding box center [514, 154] width 53 height 10
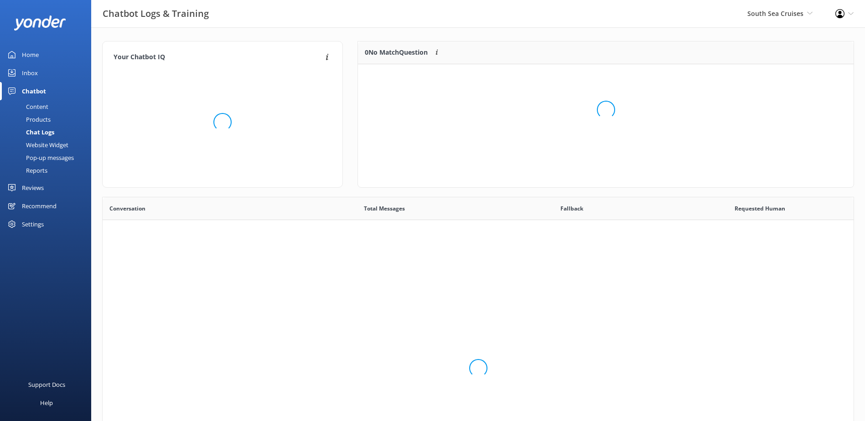
scroll to position [85, 488]
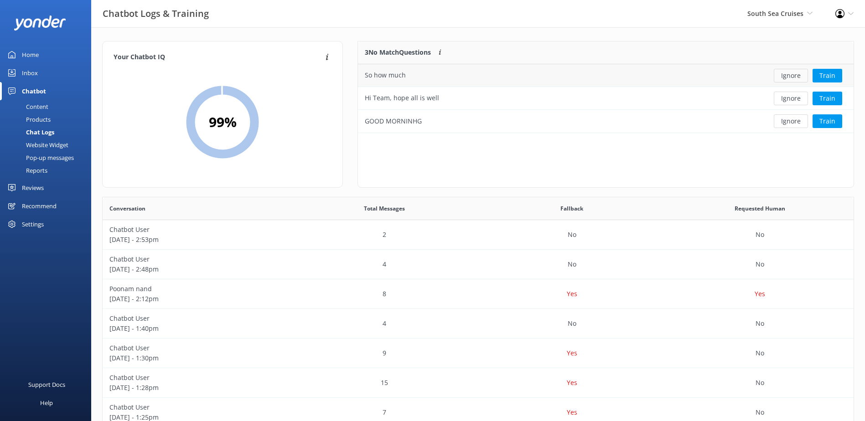
click at [785, 76] on button "Ignore" at bounding box center [791, 76] width 34 height 14
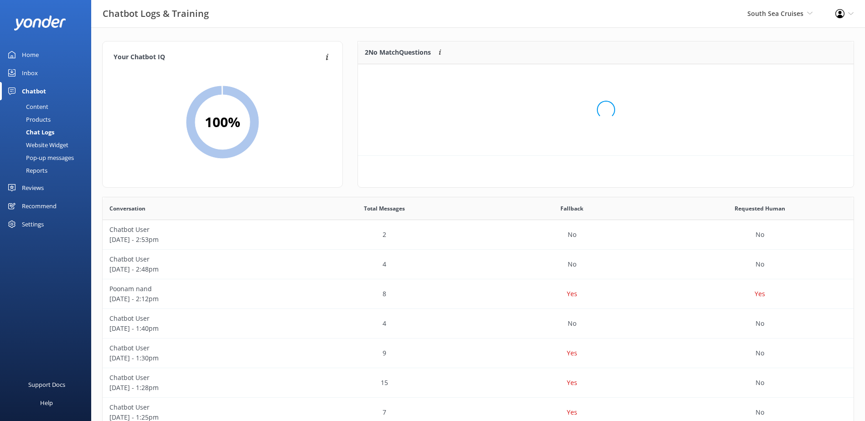
scroll to position [62, 488]
click at [786, 76] on button "Ignore" at bounding box center [791, 76] width 34 height 14
click at [788, 75] on button "Ignore" at bounding box center [791, 76] width 34 height 14
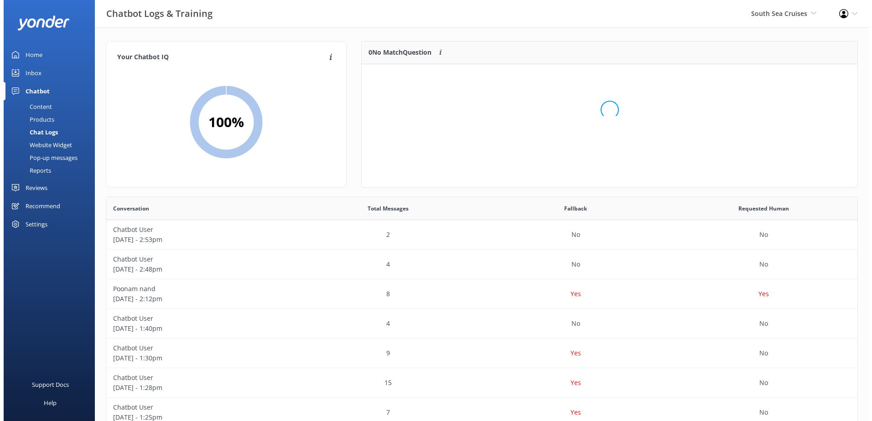
scroll to position [107, 488]
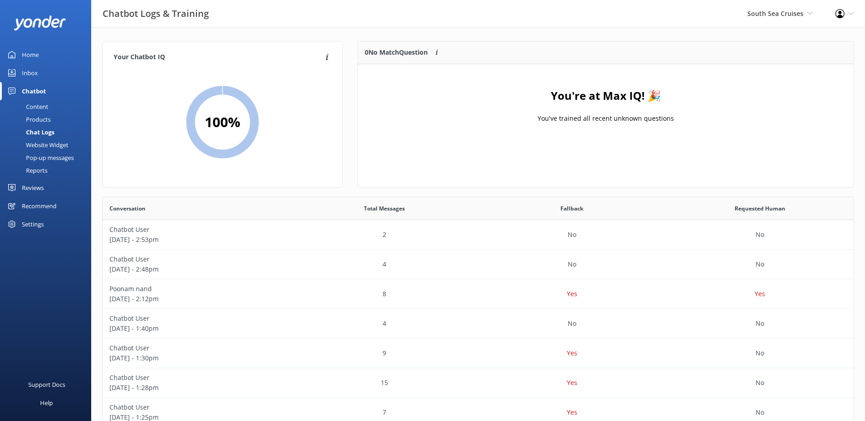
click at [35, 71] on div "Inbox" at bounding box center [30, 73] width 16 height 18
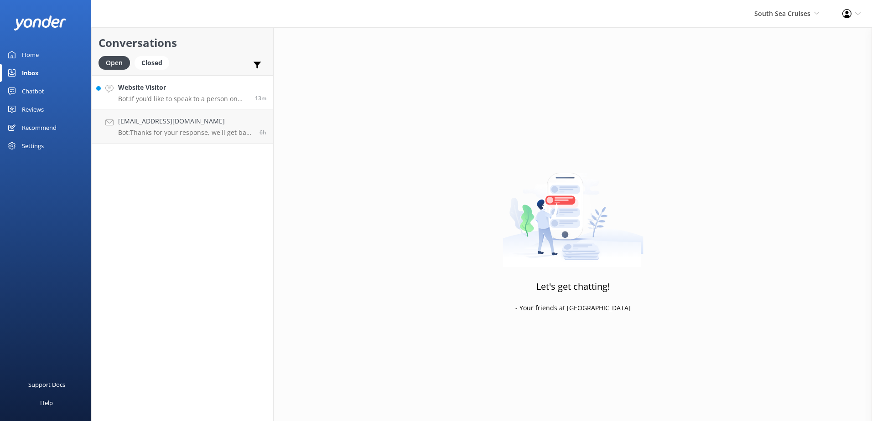
click at [210, 90] on h4 "Website Visitor" at bounding box center [183, 88] width 130 height 10
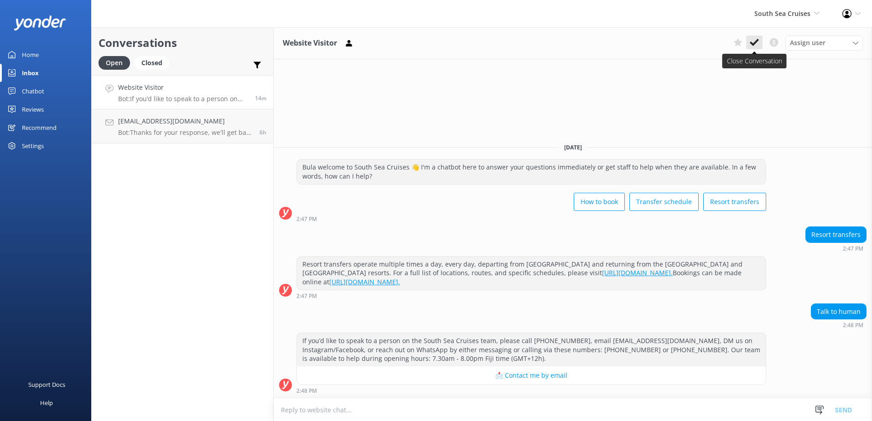
click at [754, 46] on icon at bounding box center [754, 42] width 9 height 9
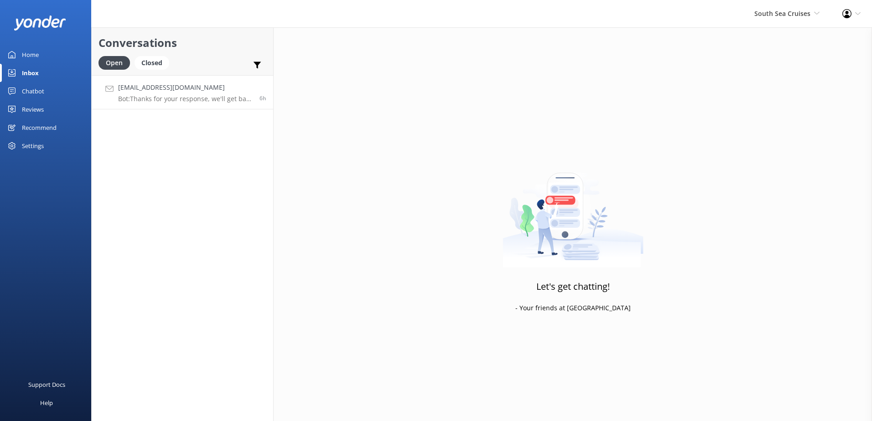
click at [224, 88] on h4 "jonmcmahon21@gmail.com" at bounding box center [185, 88] width 135 height 10
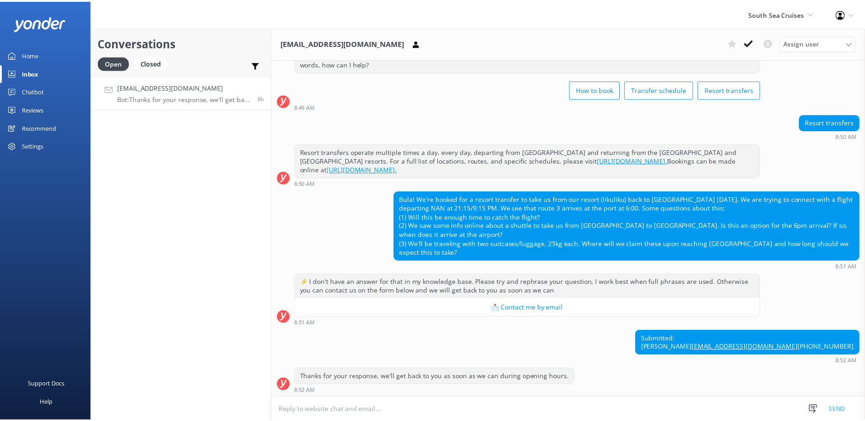
scroll to position [54, 0]
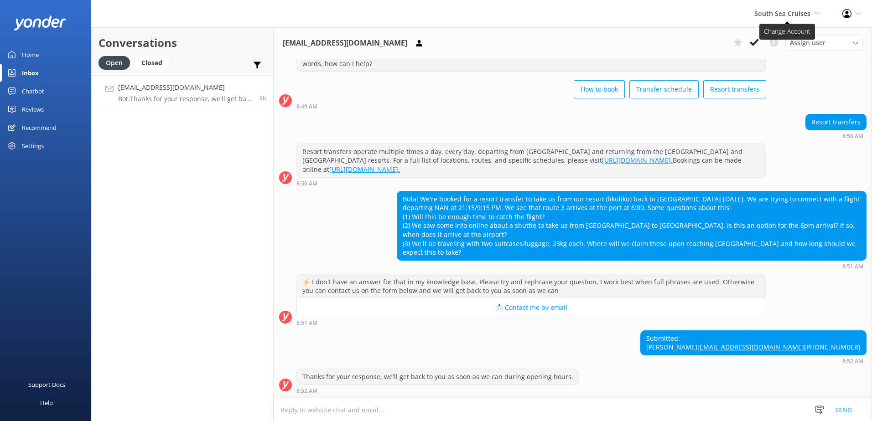
click at [807, 14] on span "South Sea Cruises" at bounding box center [782, 13] width 56 height 9
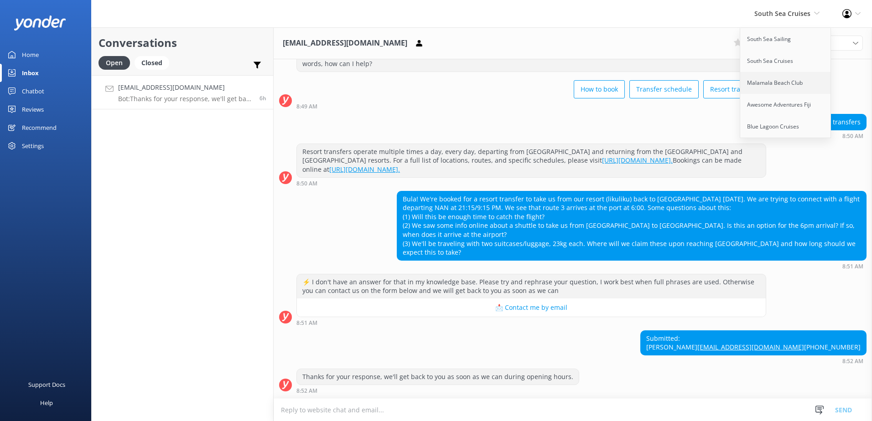
click at [789, 77] on link "Malamala Beach Club" at bounding box center [785, 83] width 91 height 22
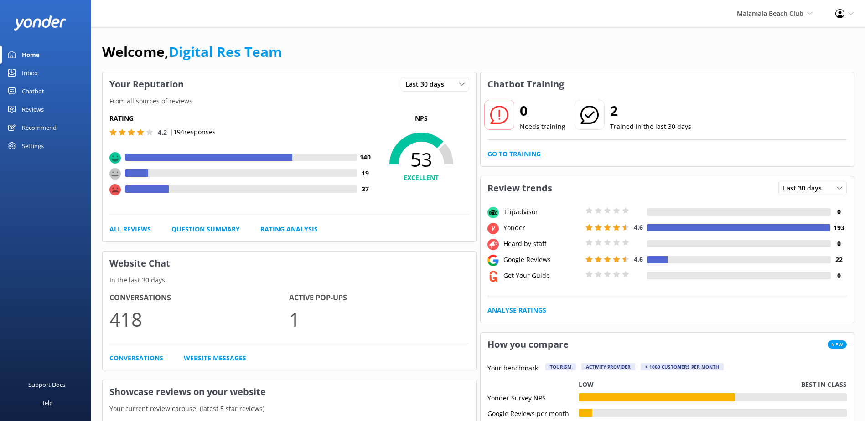
click at [520, 151] on link "Go to Training" at bounding box center [514, 154] width 53 height 10
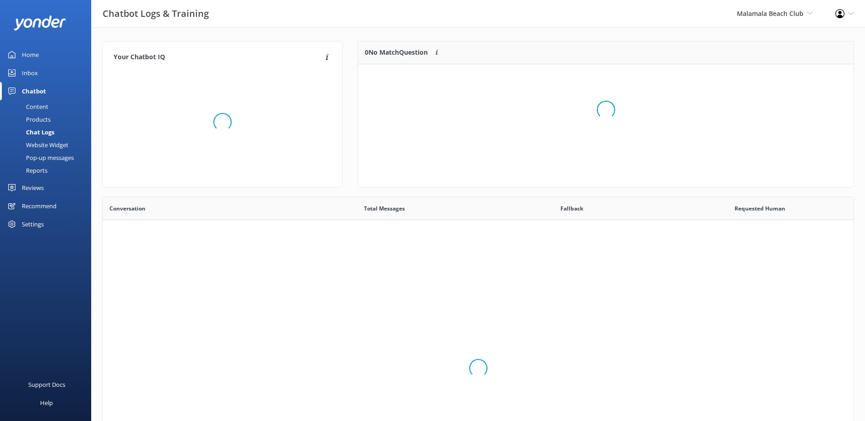
scroll to position [313, 744]
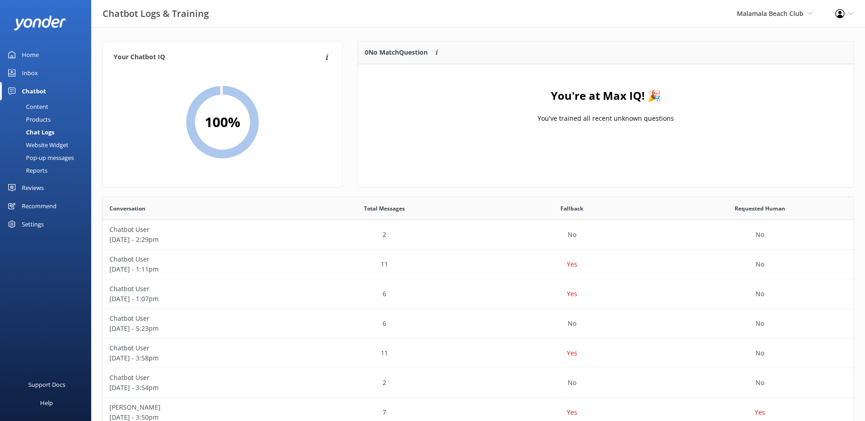
click at [31, 71] on div "Inbox" at bounding box center [30, 73] width 16 height 18
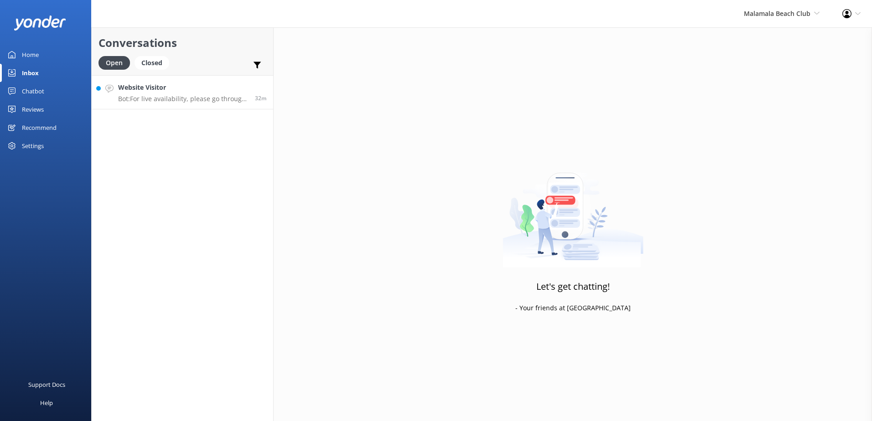
click at [207, 97] on p "Bot: For live availability, please go through our booking process which only sh…" at bounding box center [183, 99] width 130 height 8
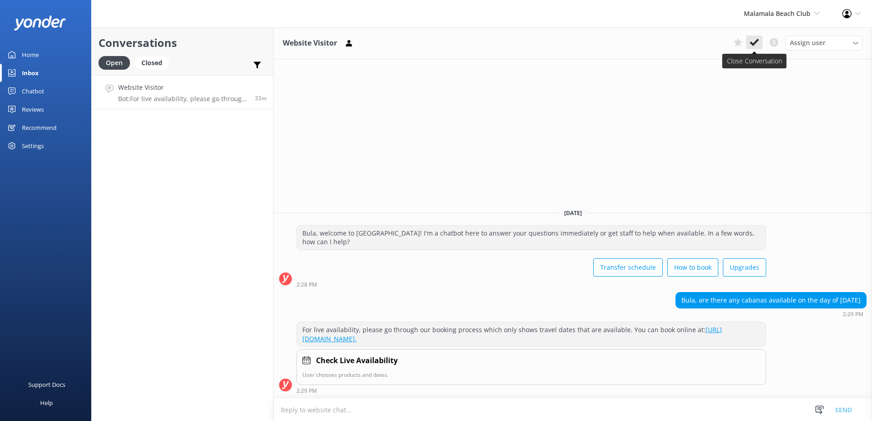
click at [755, 43] on use at bounding box center [754, 42] width 9 height 7
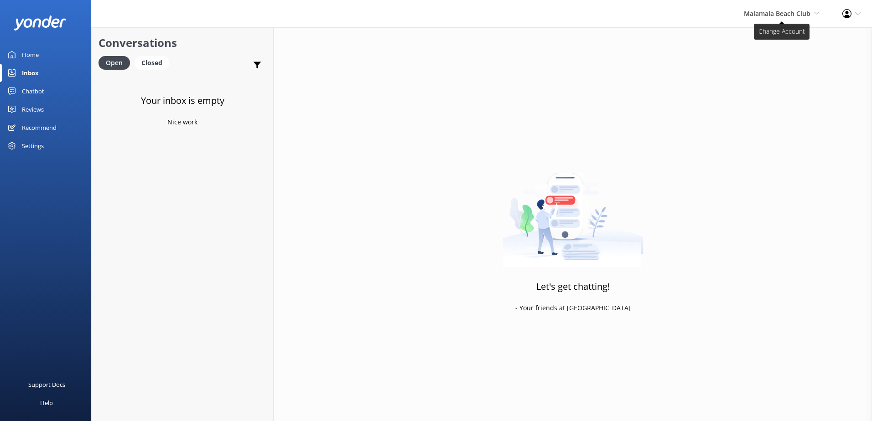
click at [811, 13] on span "Malamala Beach Club South Sea Sailing South Sea Cruises Malamala Beach Club Awe…" at bounding box center [782, 14] width 76 height 10
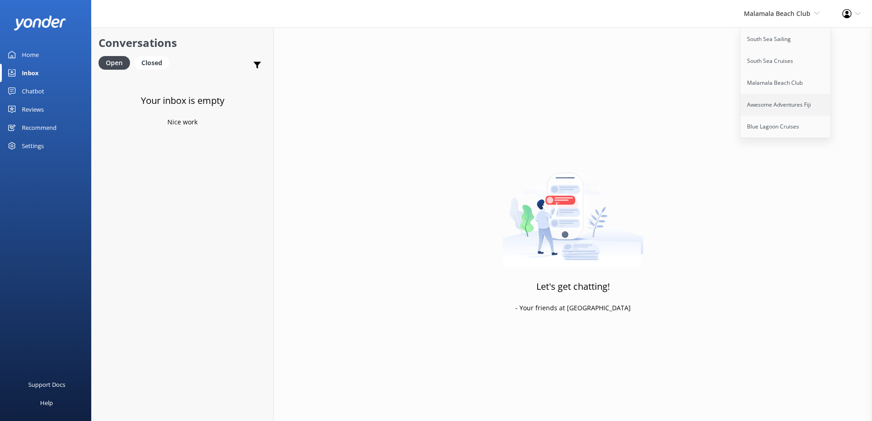
click at [767, 106] on link "Awesome Adventures Fiji" at bounding box center [785, 105] width 91 height 22
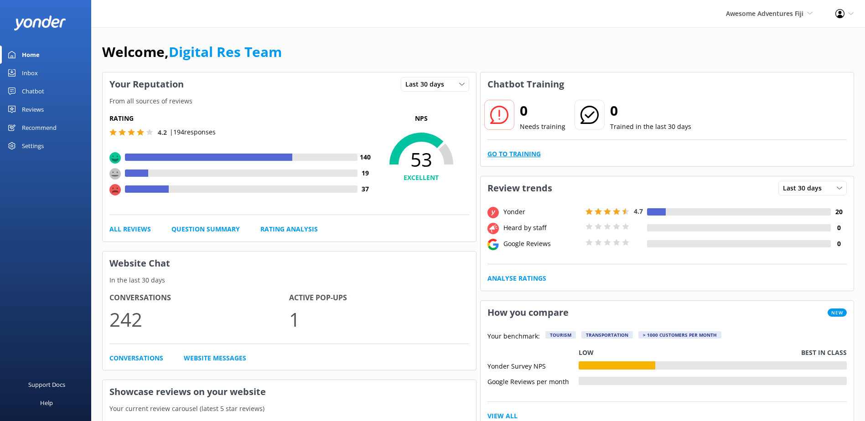
click at [519, 154] on link "Go to Training" at bounding box center [514, 154] width 53 height 10
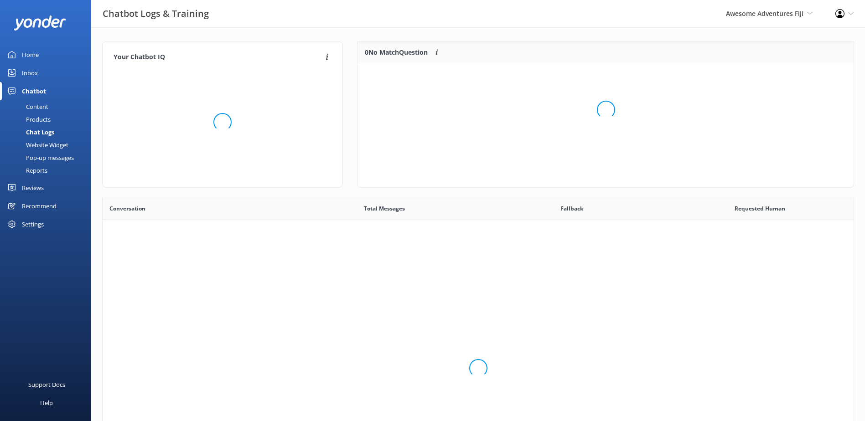
scroll to position [313, 744]
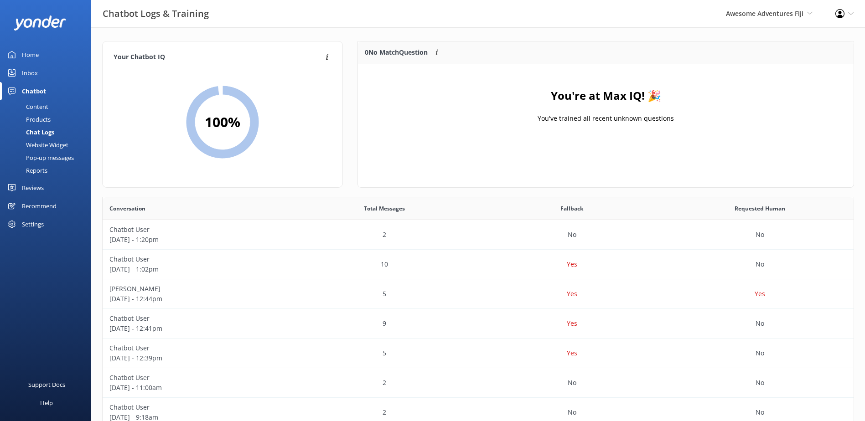
click at [22, 72] on div "Inbox" at bounding box center [30, 73] width 16 height 18
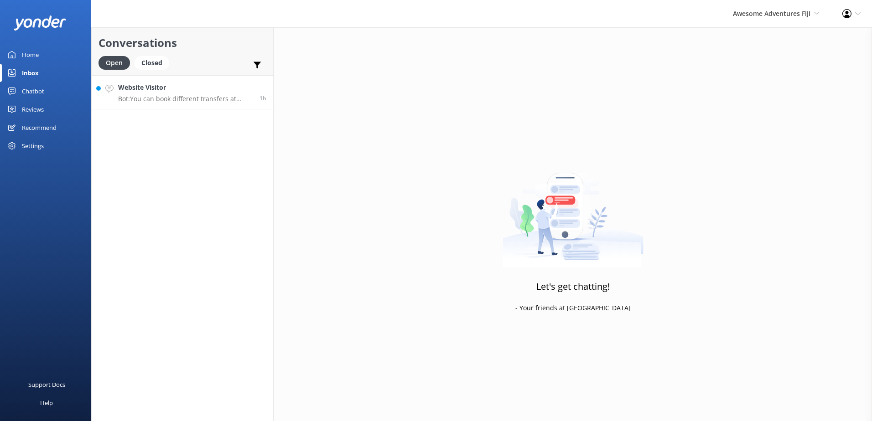
click at [256, 84] on div "1h" at bounding box center [260, 93] width 14 height 20
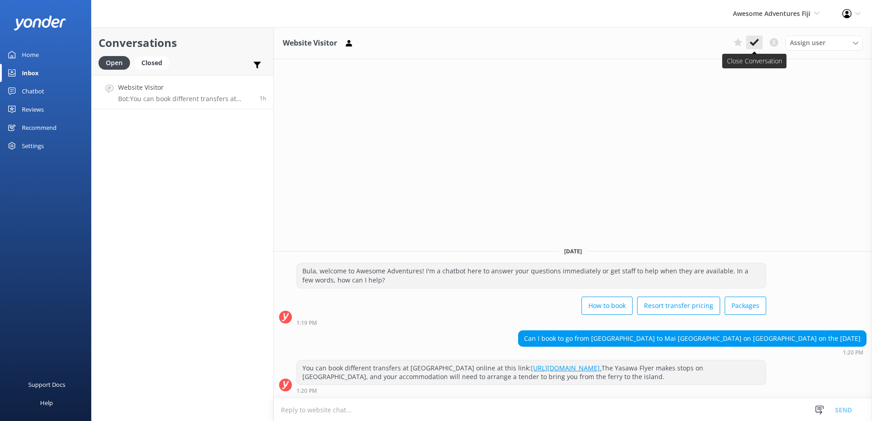
click at [753, 42] on icon at bounding box center [754, 42] width 9 height 9
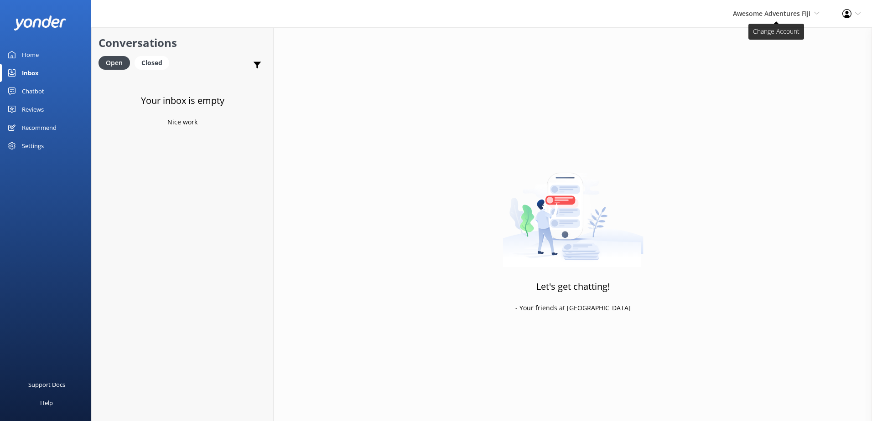
click at [800, 14] on span "Awesome Adventures Fiji" at bounding box center [772, 13] width 78 height 9
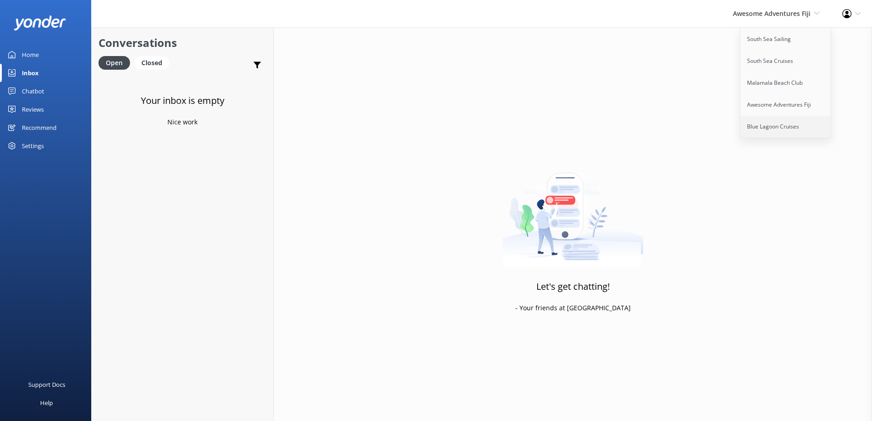
click at [776, 124] on link "Blue Lagoon Cruises" at bounding box center [785, 127] width 91 height 22
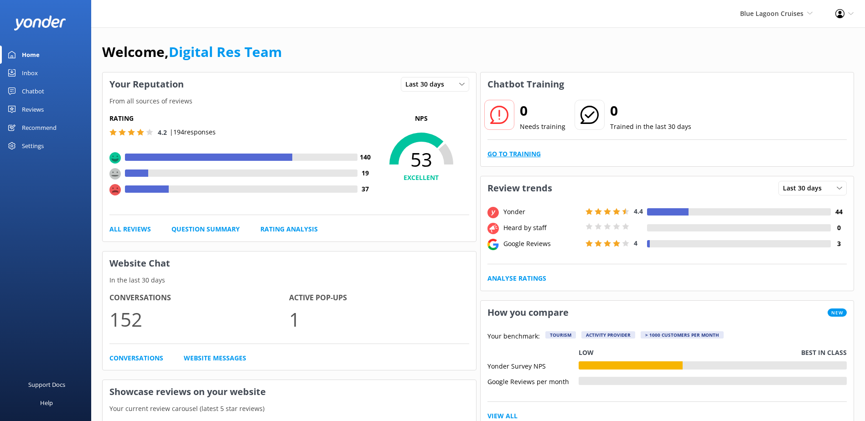
click at [527, 155] on link "Go to Training" at bounding box center [514, 154] width 53 height 10
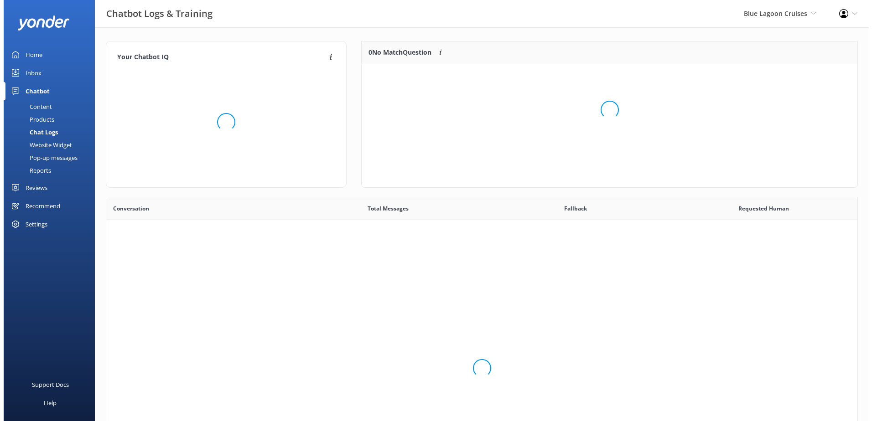
scroll to position [313, 744]
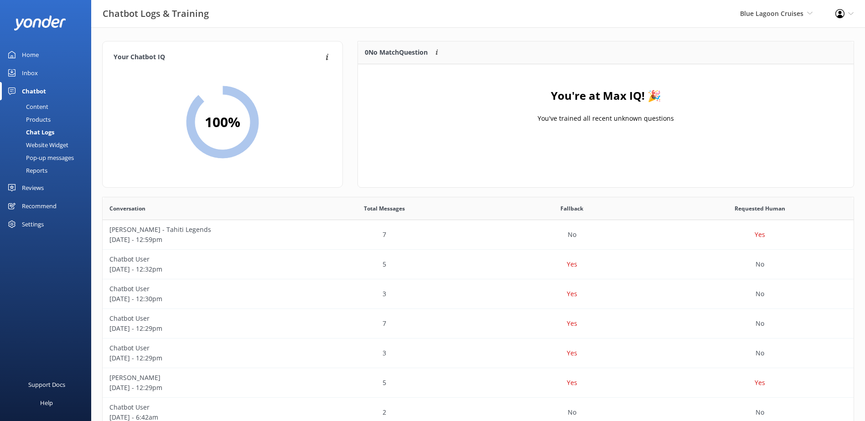
click at [36, 70] on div "Inbox" at bounding box center [30, 73] width 16 height 18
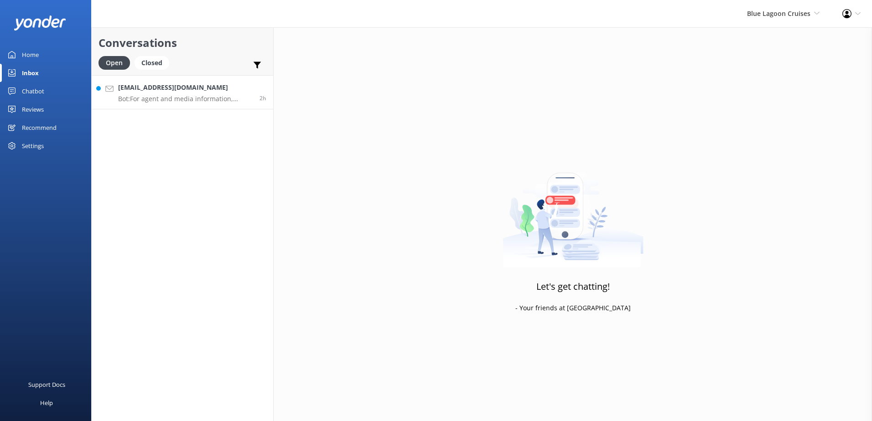
click at [255, 92] on div "2h" at bounding box center [260, 93] width 14 height 20
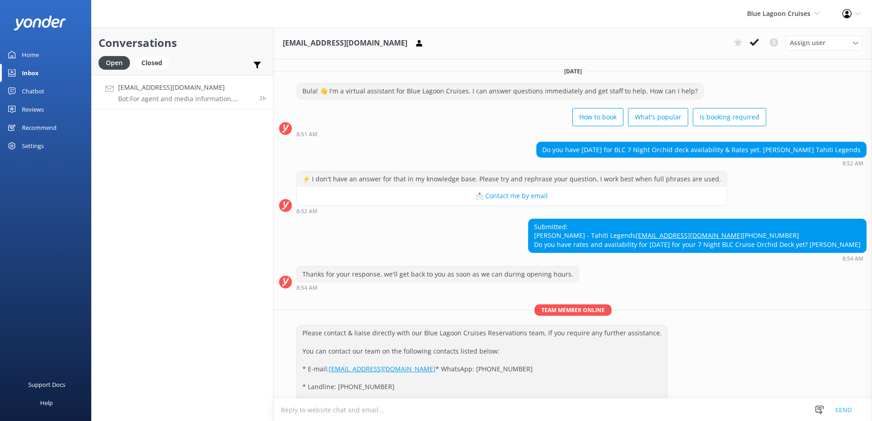
scroll to position [193, 0]
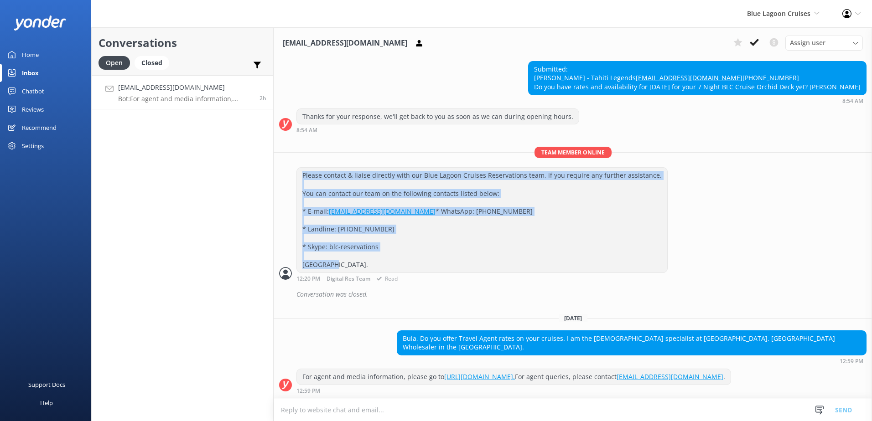
drag, startPoint x: 304, startPoint y: 160, endPoint x: 344, endPoint y: 265, distance: 112.2
click at [344, 265] on div "Please contact & liaise directly with our Blue Lagoon Cruises Reservations team…" at bounding box center [482, 220] width 370 height 105
copy div "Please contact & liaise directly with our Blue Lagoon Cruises Reservations team…"
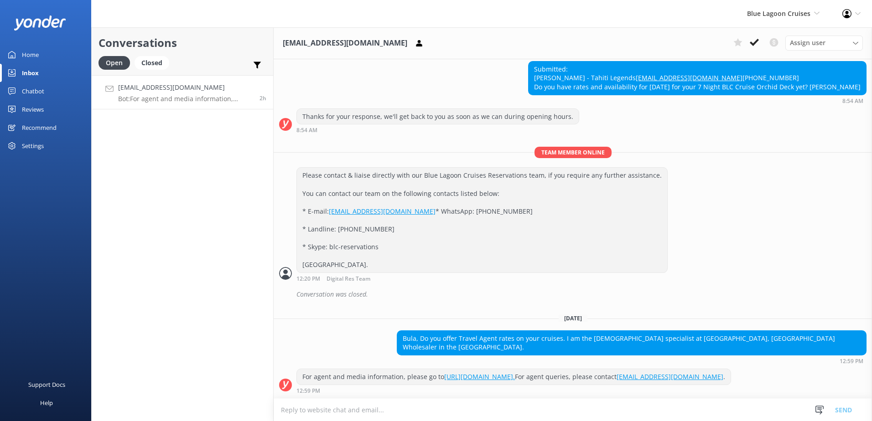
click at [418, 415] on textarea at bounding box center [573, 410] width 598 height 22
paste textarea "Please contact & liaise directly with our Blue Lagoon Cruises Reservations team…"
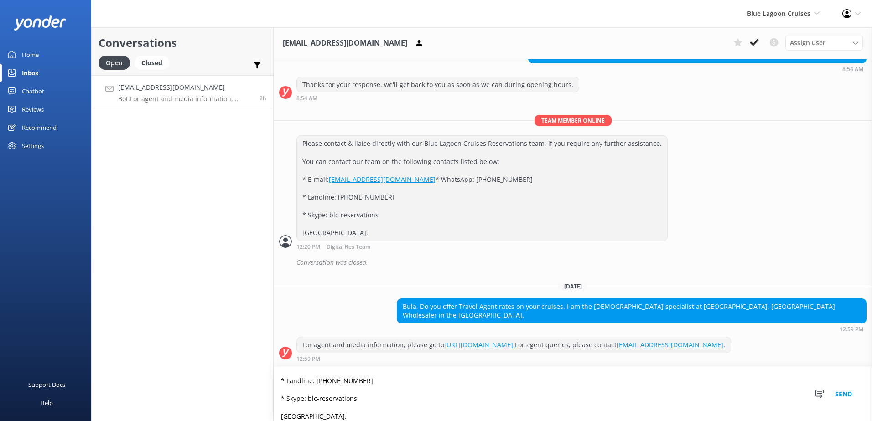
scroll to position [0, 0]
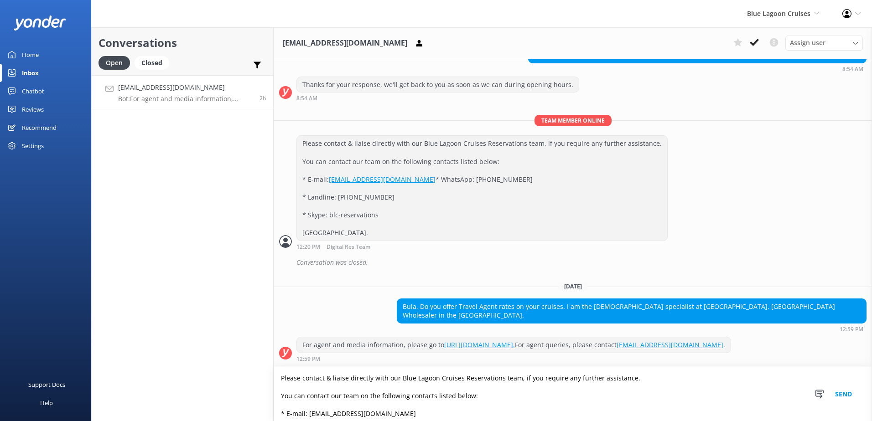
type textarea "Please contact & liaise directly with our Blue Lagoon Cruises Reservations team…"
click at [846, 394] on button "Send" at bounding box center [843, 394] width 34 height 54
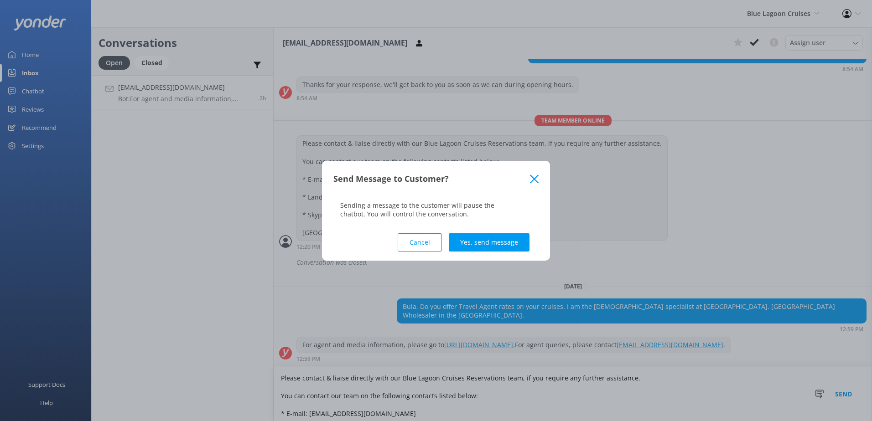
drag, startPoint x: 485, startPoint y: 241, endPoint x: 591, endPoint y: 229, distance: 106.0
click at [489, 242] on button "Yes, send message" at bounding box center [489, 243] width 81 height 18
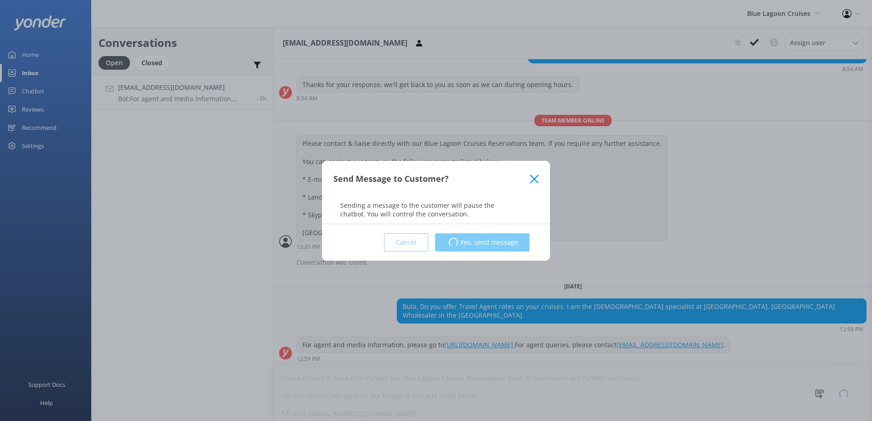
click at [835, 218] on div "Send Message to Customer? Sending a message to the customer will pause the chat…" at bounding box center [436, 210] width 872 height 421
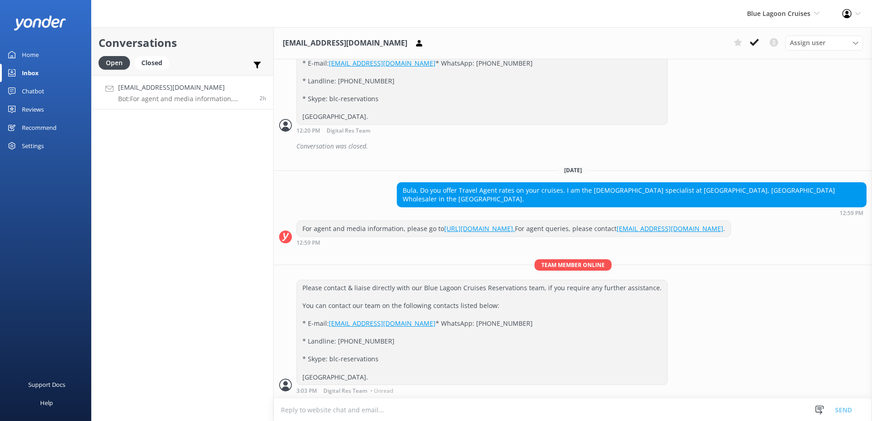
scroll to position [360, 0]
click at [753, 43] on icon at bounding box center [754, 42] width 9 height 9
